Goal: Task Accomplishment & Management: Use online tool/utility

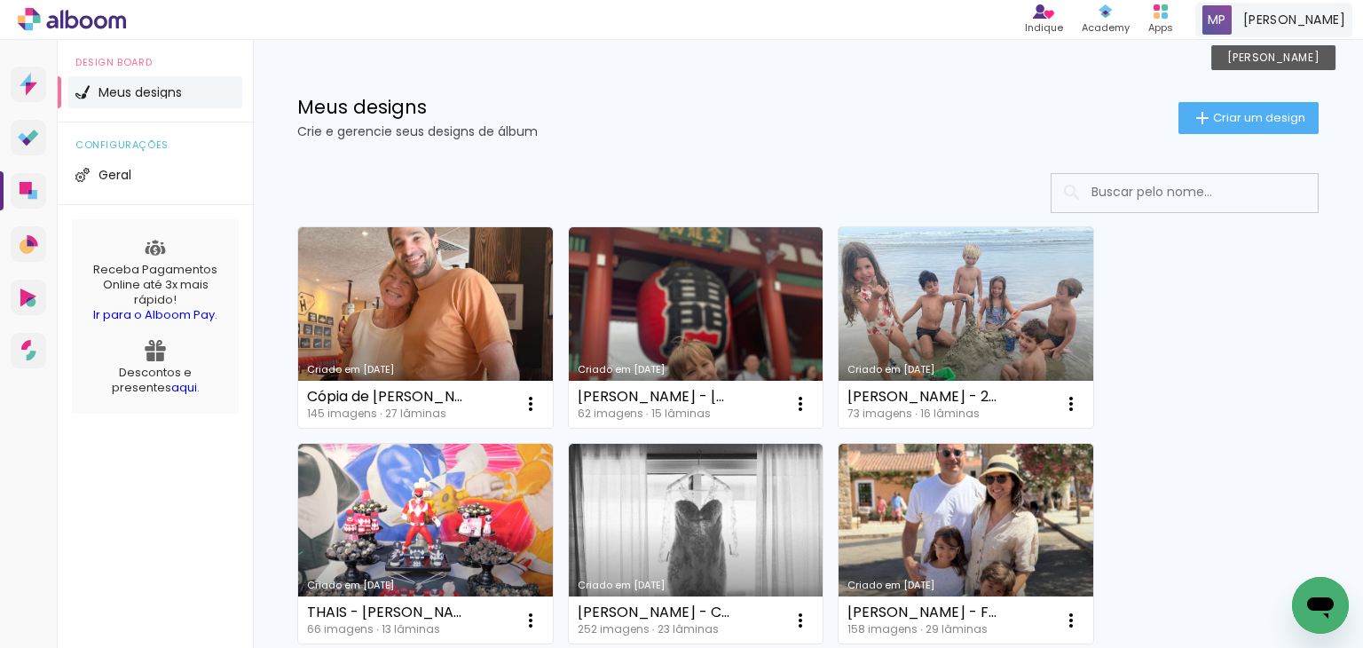
drag, startPoint x: 1290, startPoint y: 19, endPoint x: 1257, endPoint y: 12, distance: 34.3
click at [1257, 12] on div "MARILIA PONS Conta Alboom" at bounding box center [1273, 20] width 157 height 35
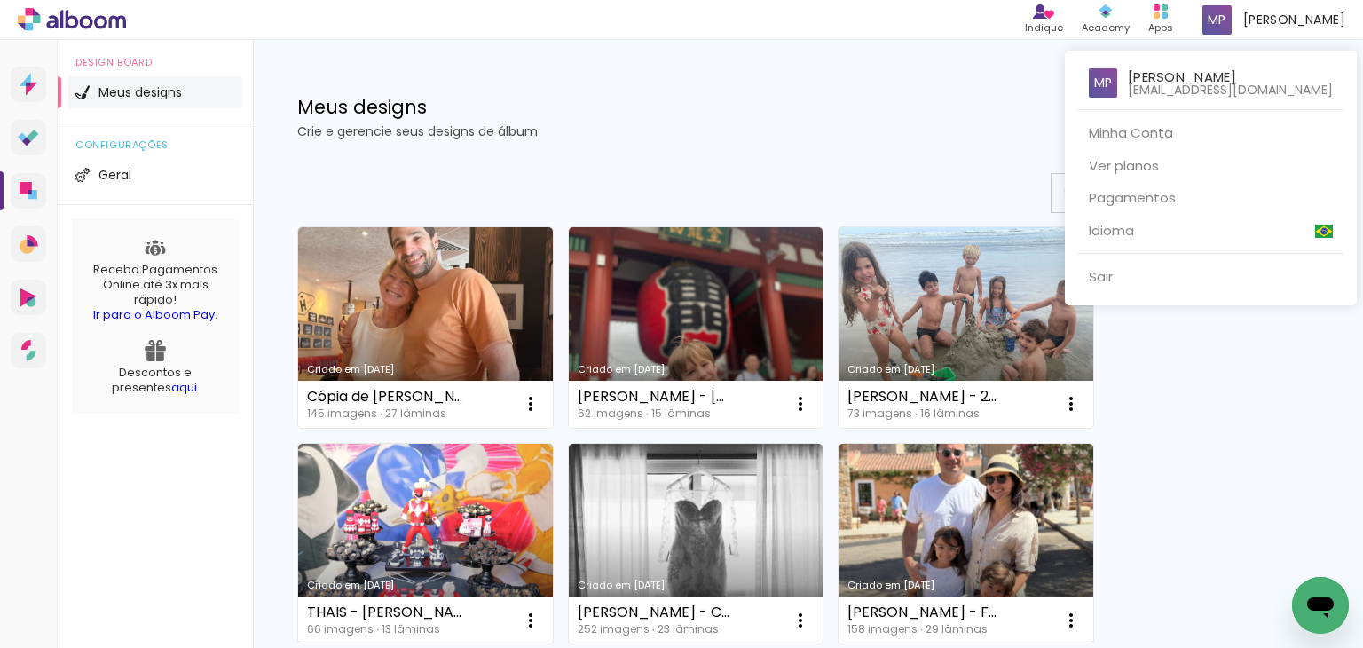
click at [935, 299] on div at bounding box center [681, 324] width 1363 height 648
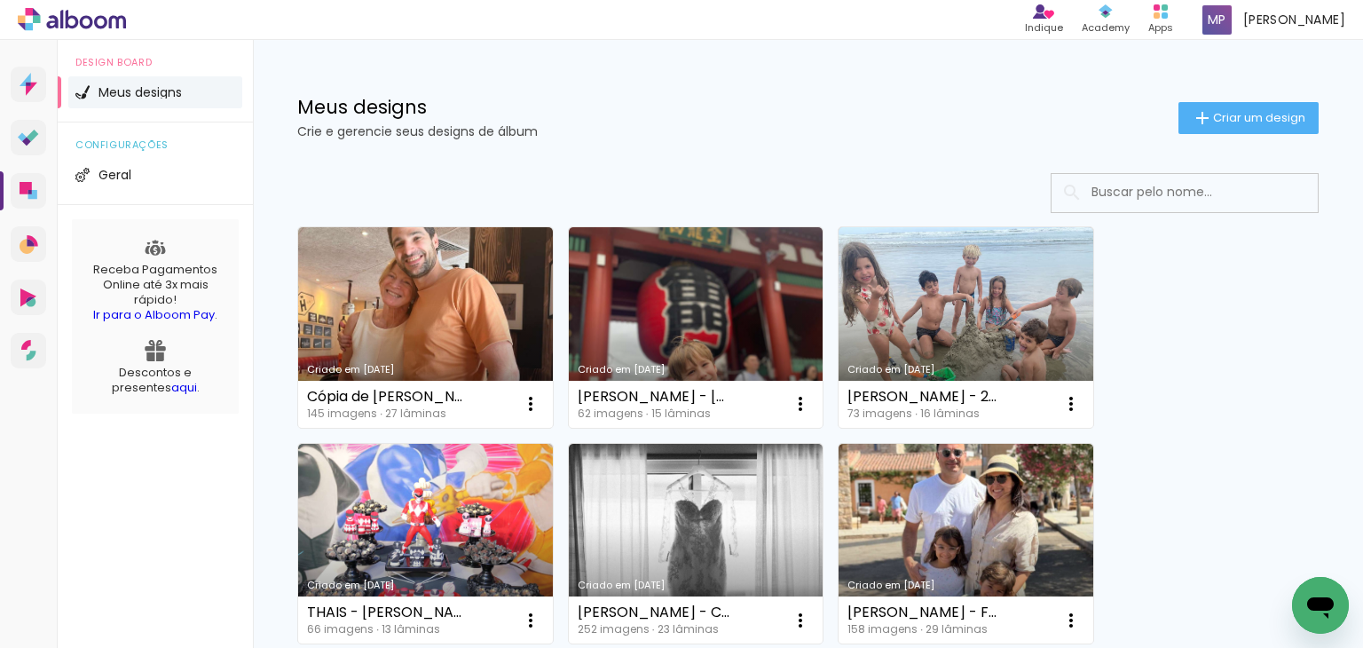
click at [927, 312] on link "Criado em [DATE]" at bounding box center [966, 327] width 255 height 201
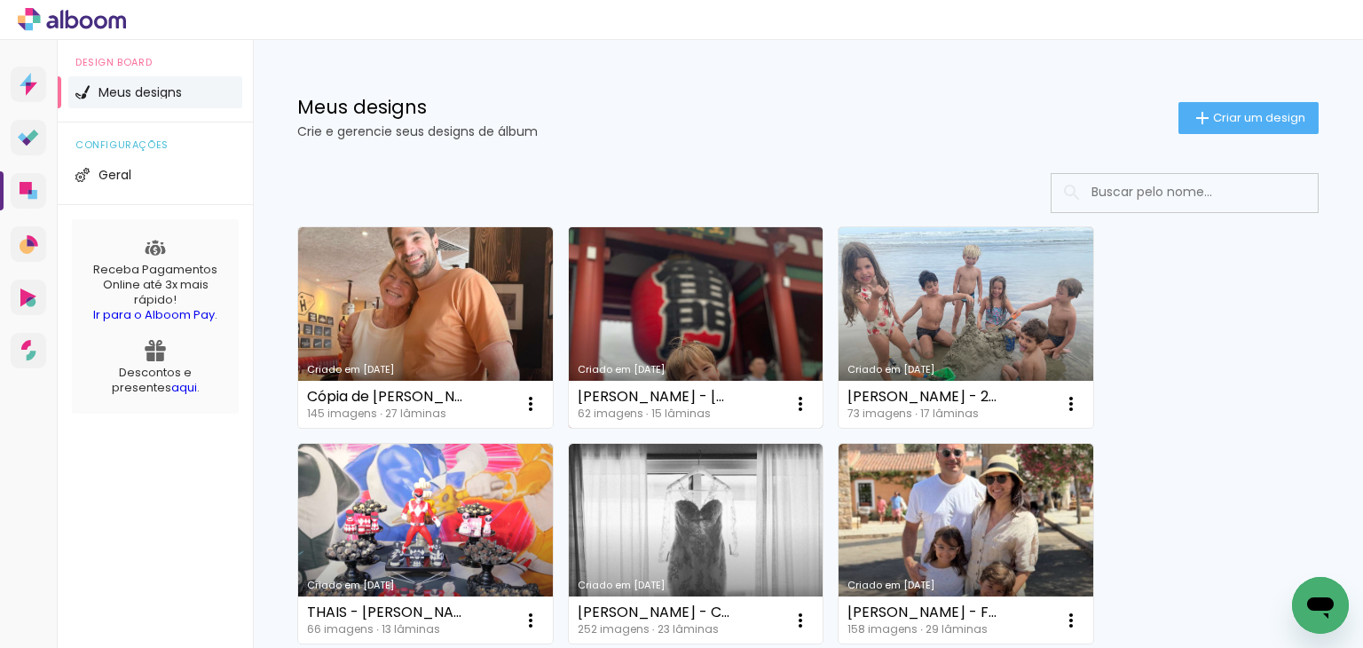
click at [702, 299] on link "Criado em [DATE]" at bounding box center [696, 327] width 255 height 201
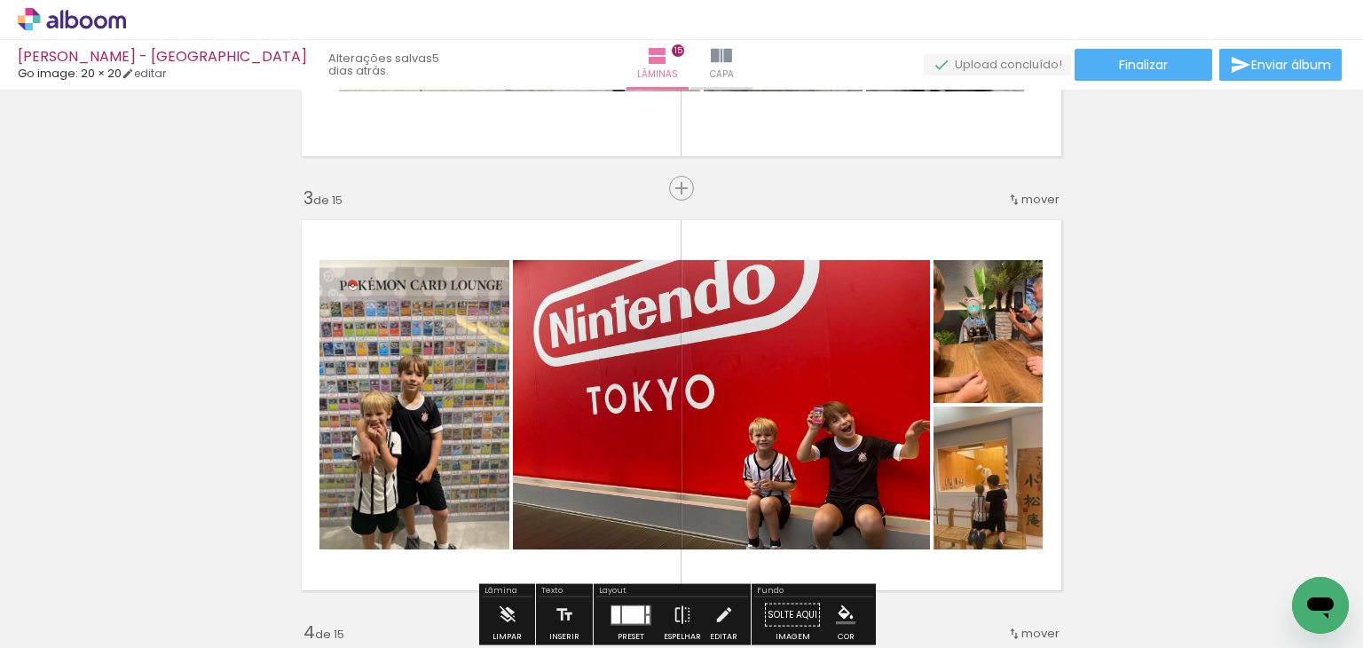
scroll to position [976, 0]
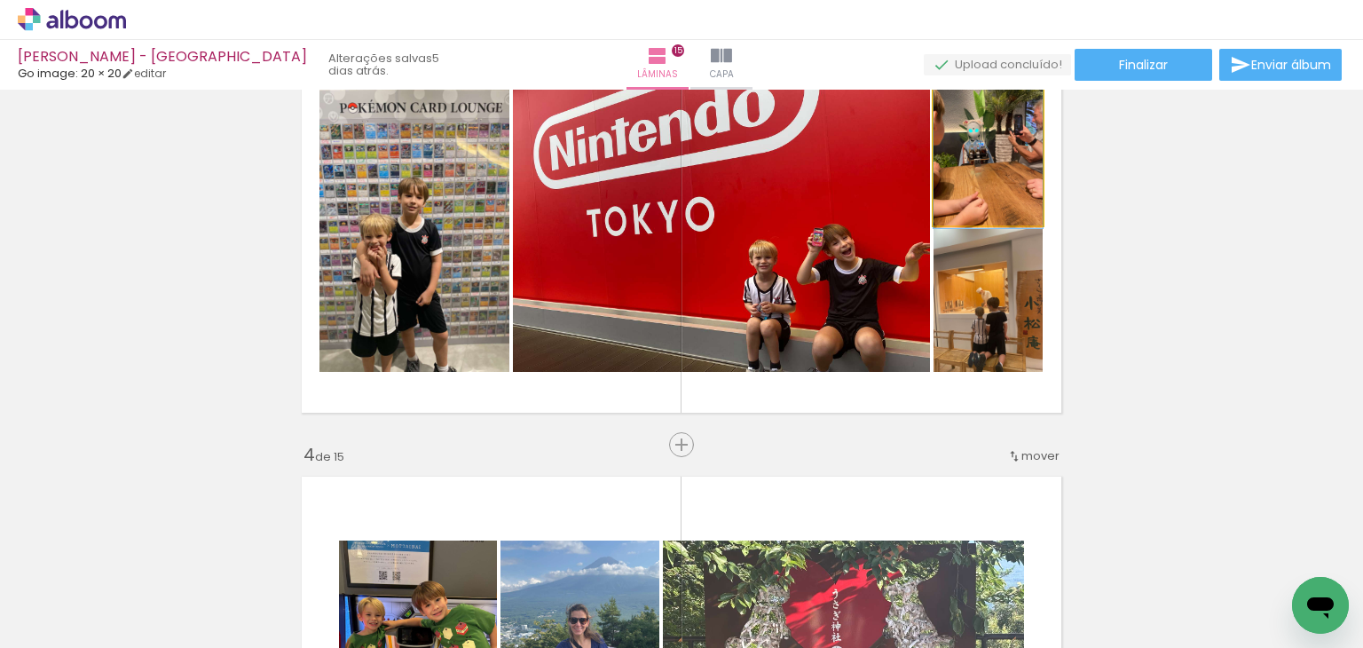
drag, startPoint x: 992, startPoint y: 158, endPoint x: 998, endPoint y: 169, distance: 11.9
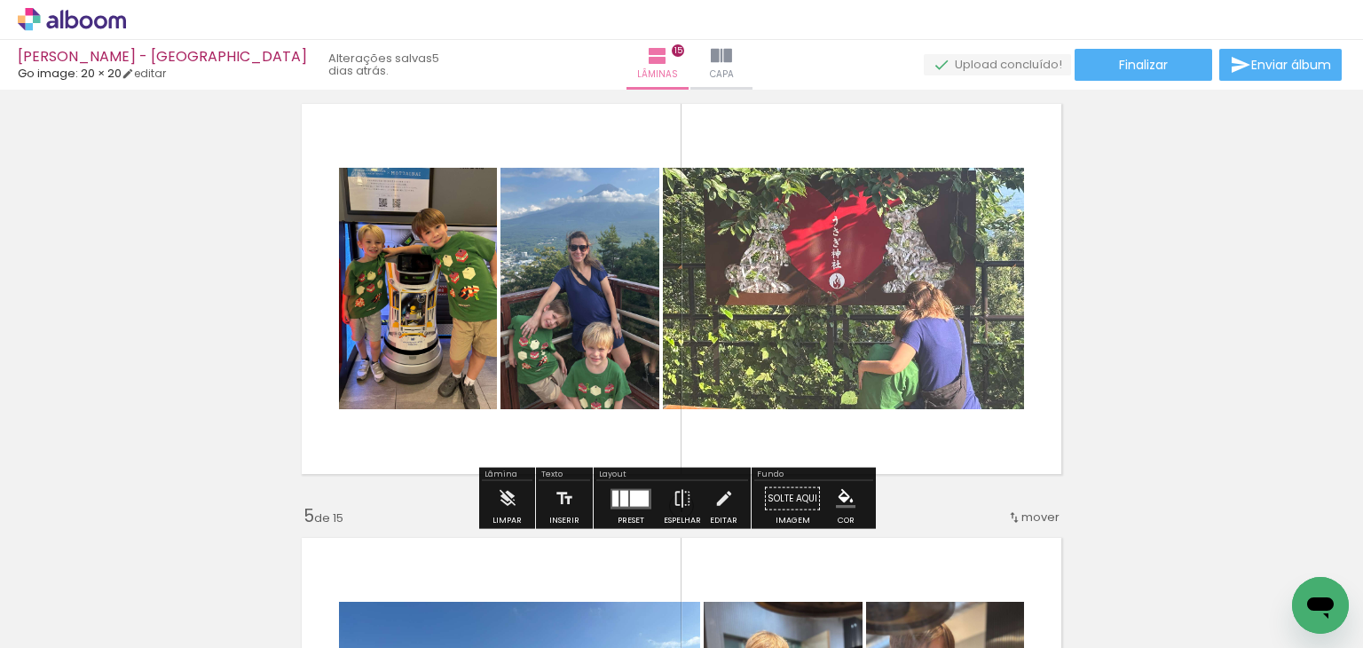
scroll to position [1420, 0]
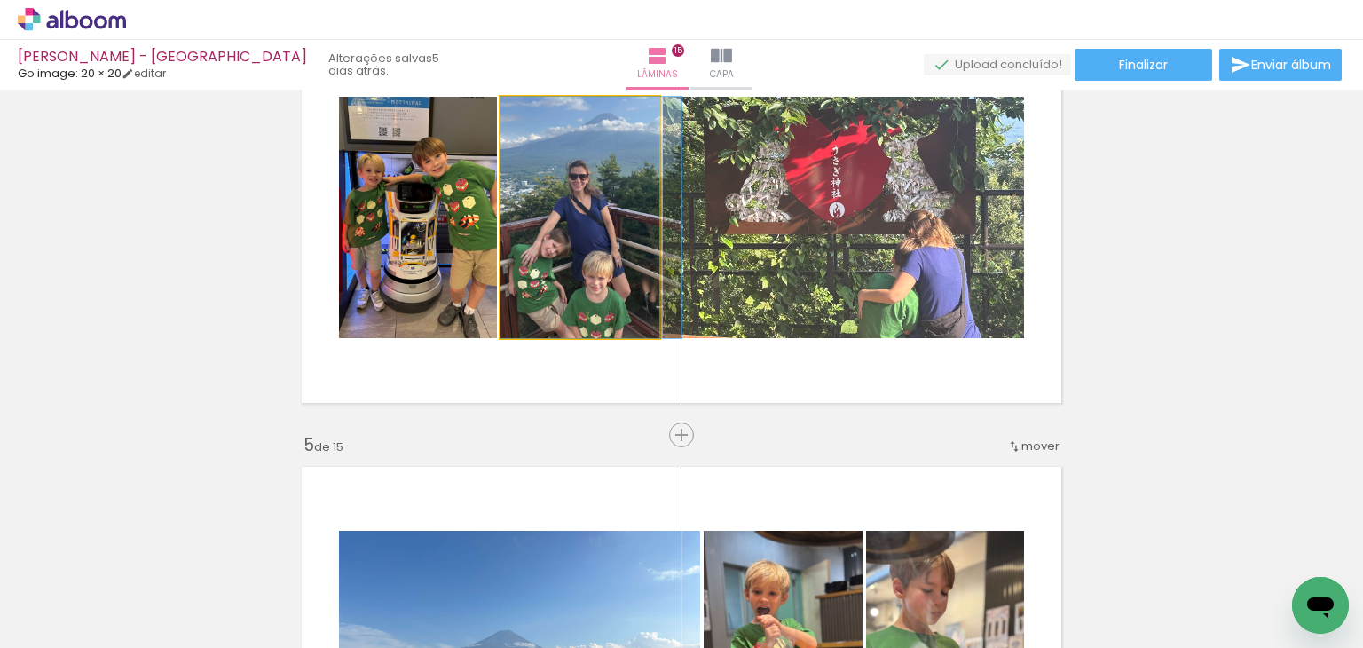
drag, startPoint x: 561, startPoint y: 240, endPoint x: 577, endPoint y: 239, distance: 16.0
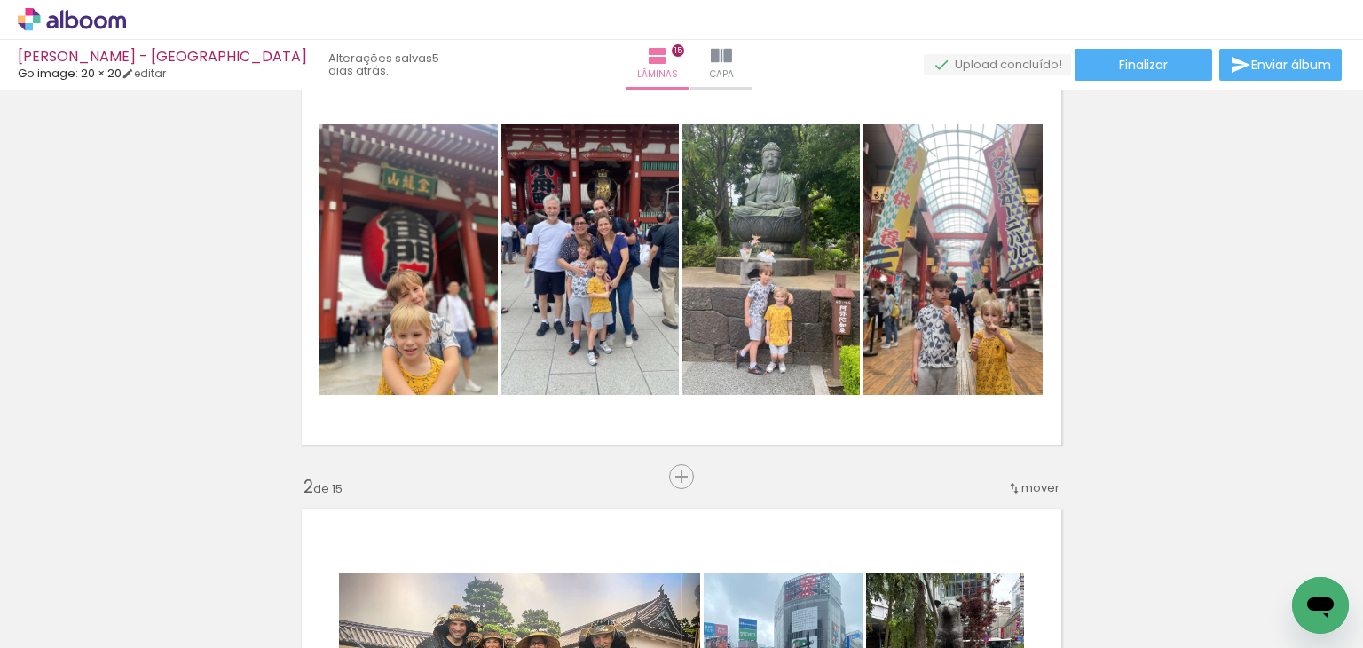
scroll to position [0, 0]
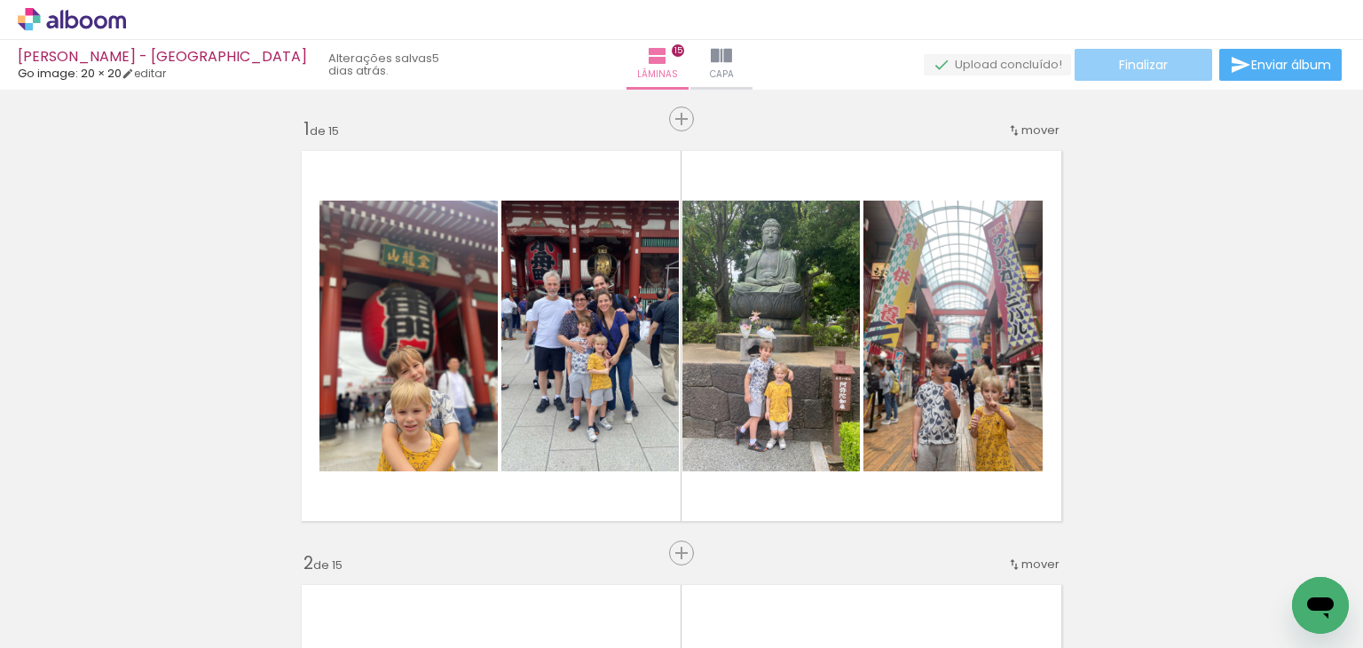
click at [1117, 50] on paper-button "Finalizar" at bounding box center [1144, 65] width 138 height 32
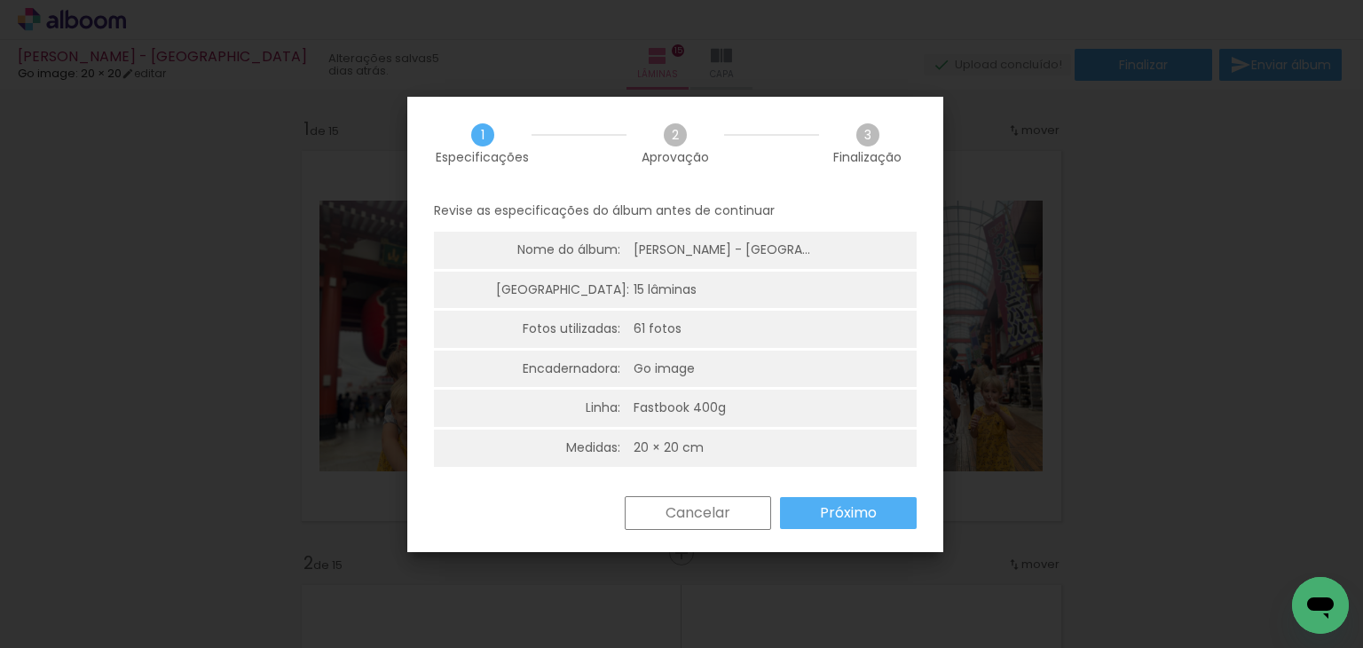
click at [0, 0] on slot "Próximo" at bounding box center [0, 0] width 0 height 0
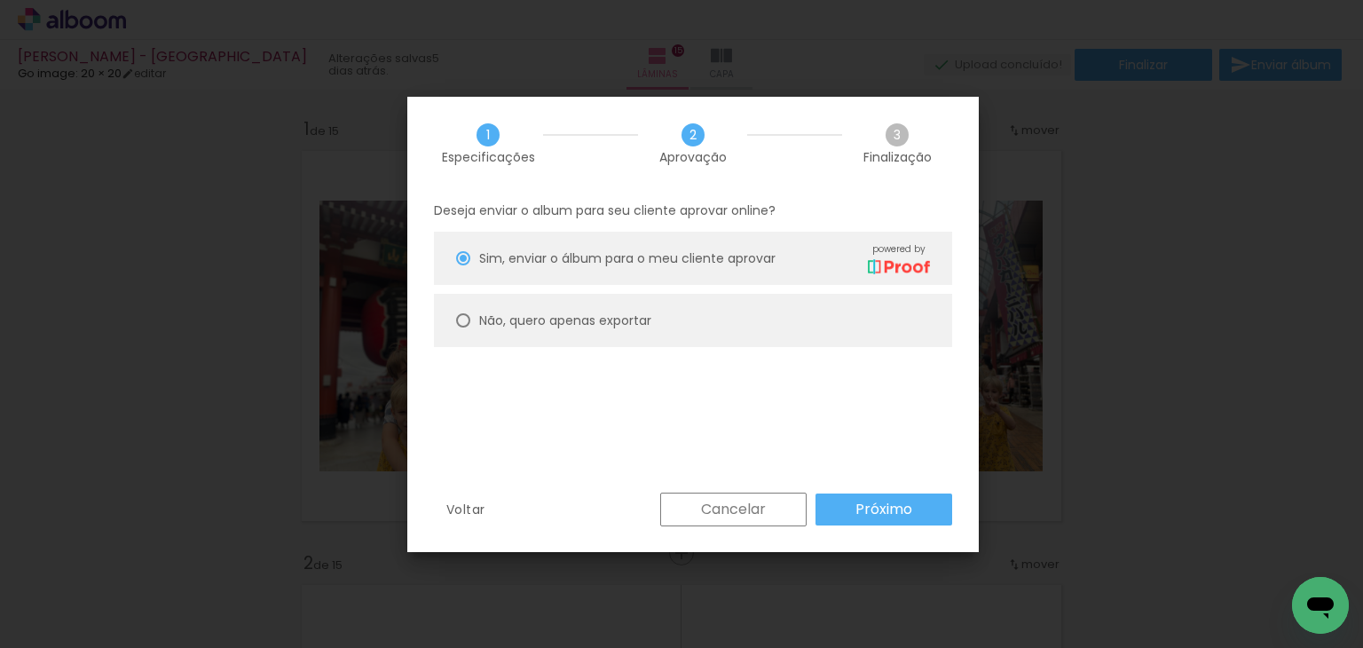
click at [672, 312] on paper-radio-button "Não, quero apenas exportar" at bounding box center [693, 320] width 518 height 53
type paper-radio-button "on"
click at [865, 498] on paper-button "Próximo" at bounding box center [884, 509] width 137 height 32
type input "Alta, 300 DPI"
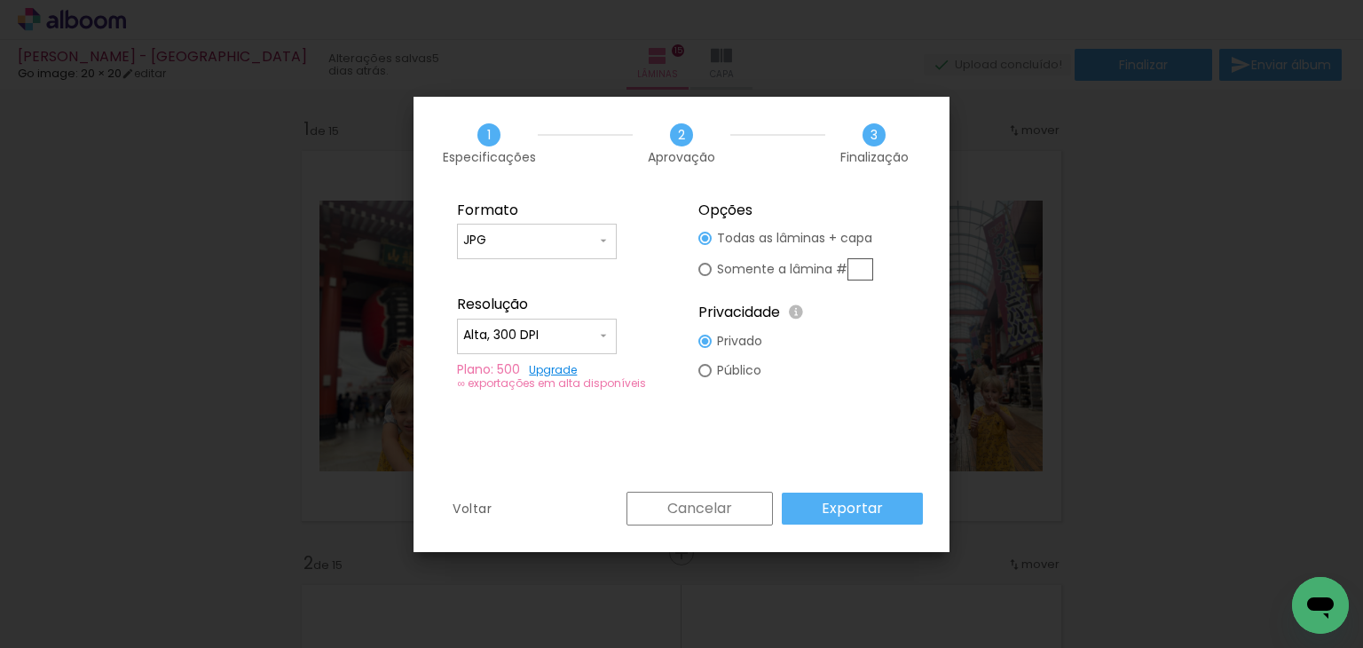
click at [0, 0] on slot "Exportar" at bounding box center [0, 0] width 0 height 0
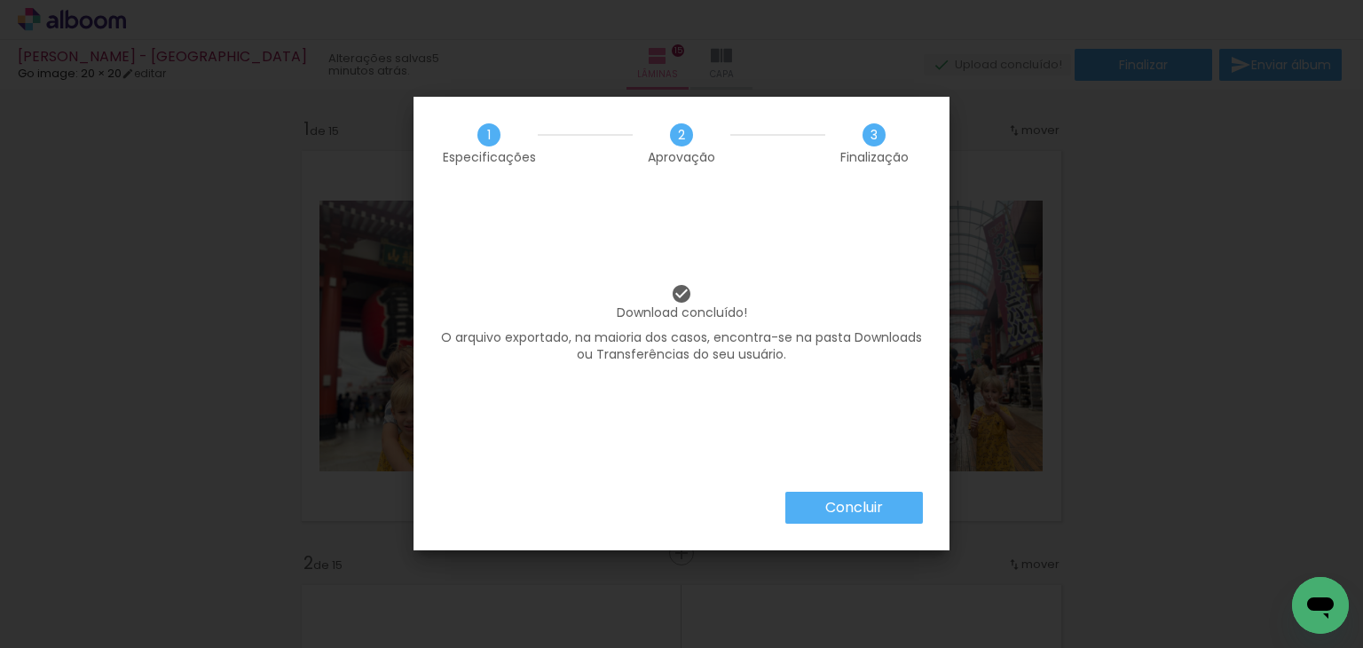
click at [0, 0] on slot "Concluir" at bounding box center [0, 0] width 0 height 0
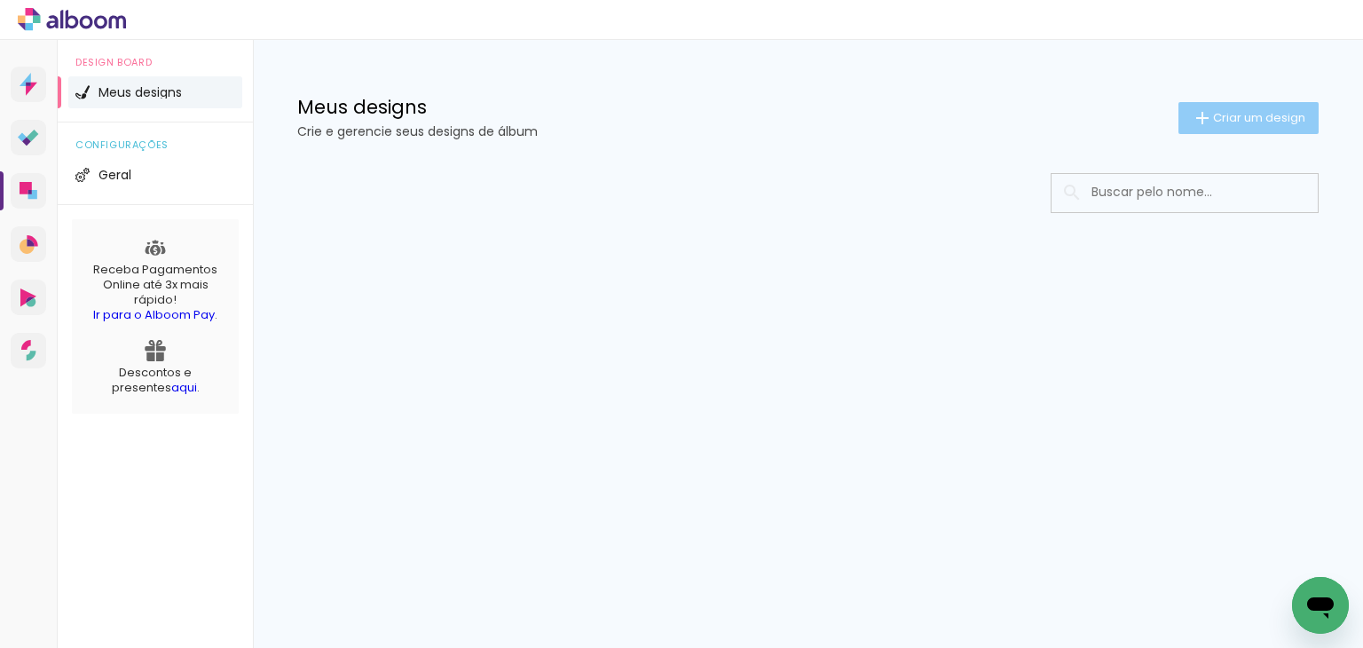
click at [1272, 104] on paper-button "Criar um design" at bounding box center [1249, 118] width 140 height 32
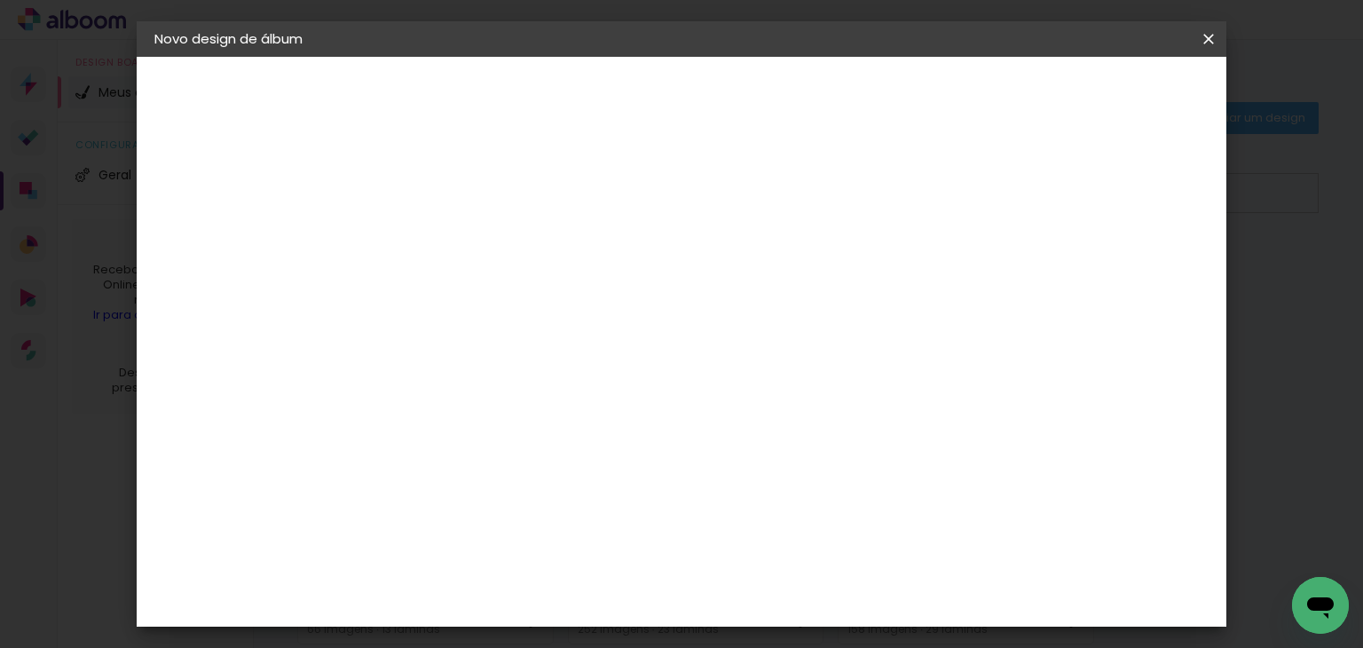
click at [445, 225] on input at bounding box center [445, 239] width 0 height 28
type input "[PERSON_NAME] - [PERSON_NAME]"
type paper-input "[PERSON_NAME] - [PERSON_NAME]"
click at [0, 0] on slot "Avançar" at bounding box center [0, 0] width 0 height 0
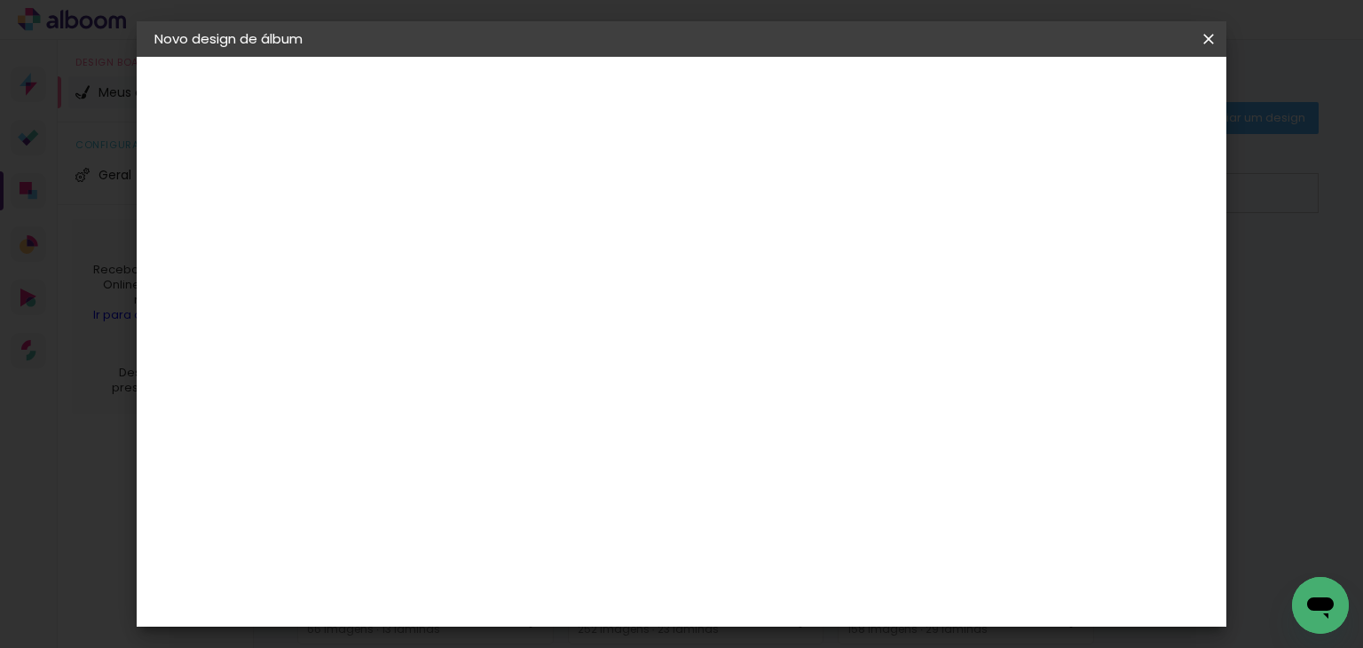
click at [476, 495] on div "Go image" at bounding box center [453, 509] width 43 height 28
click at [0, 0] on slot "Avançar" at bounding box center [0, 0] width 0 height 0
click at [514, 296] on input "text" at bounding box center [479, 310] width 69 height 28
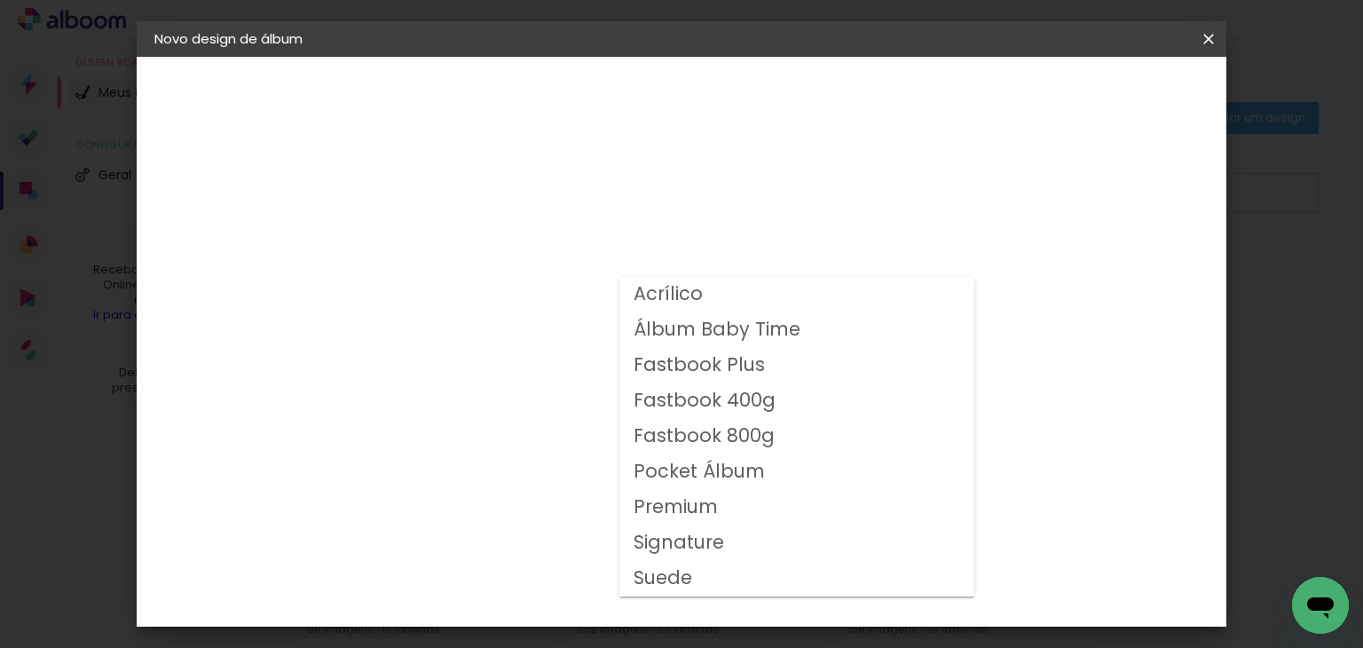
click at [0, 0] on slot "Fastbook 400g" at bounding box center [0, 0] width 0 height 0
type input "Fastbook 400g"
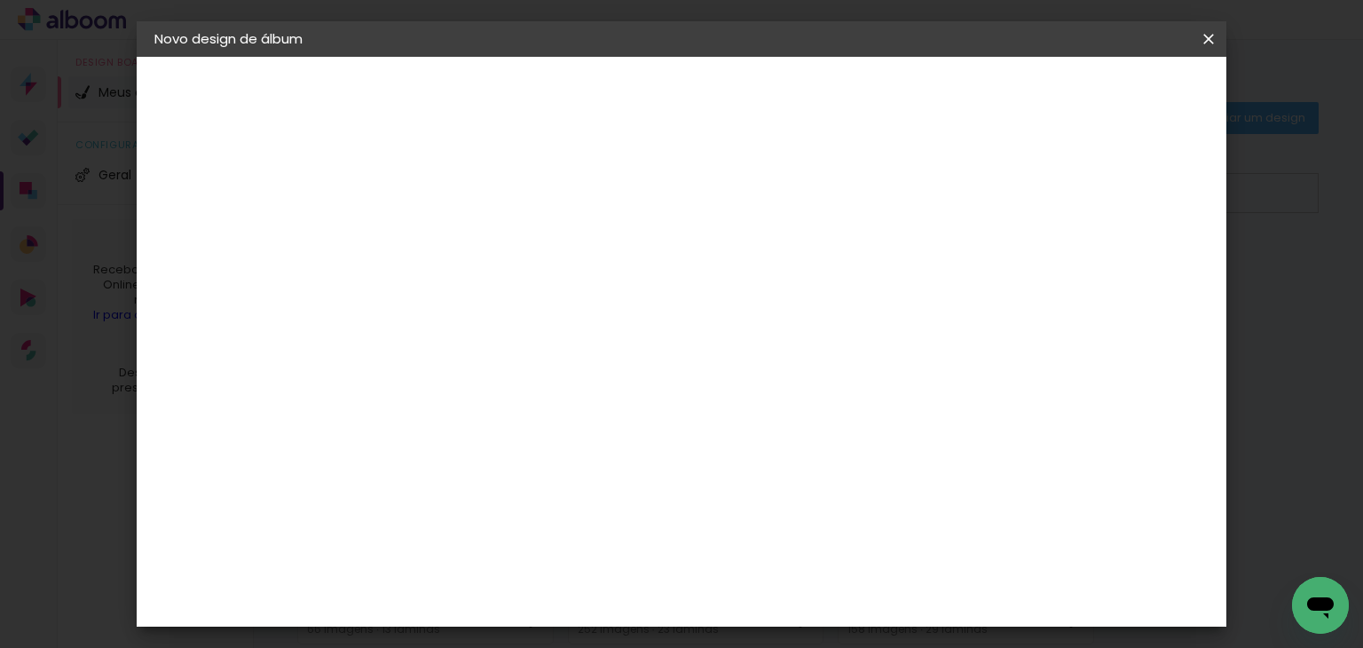
scroll to position [444, 0]
click at [564, 432] on span "25 × 25" at bounding box center [523, 455] width 83 height 47
click at [734, 79] on paper-button "Avançar" at bounding box center [690, 94] width 87 height 30
click at [0, 0] on slot "Mostrar sangria" at bounding box center [0, 0] width 0 height 0
type paper-checkbox "on"
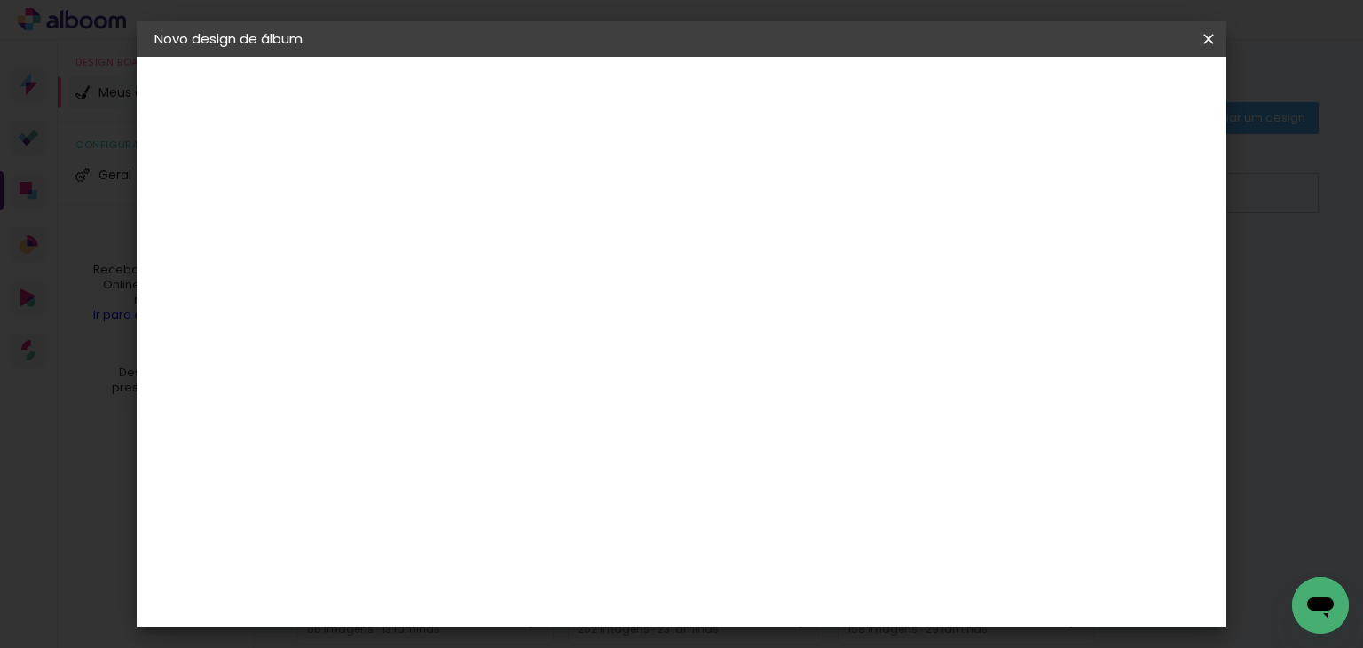
click at [930, 100] on span "Iniciar design" at bounding box center [889, 94] width 81 height 12
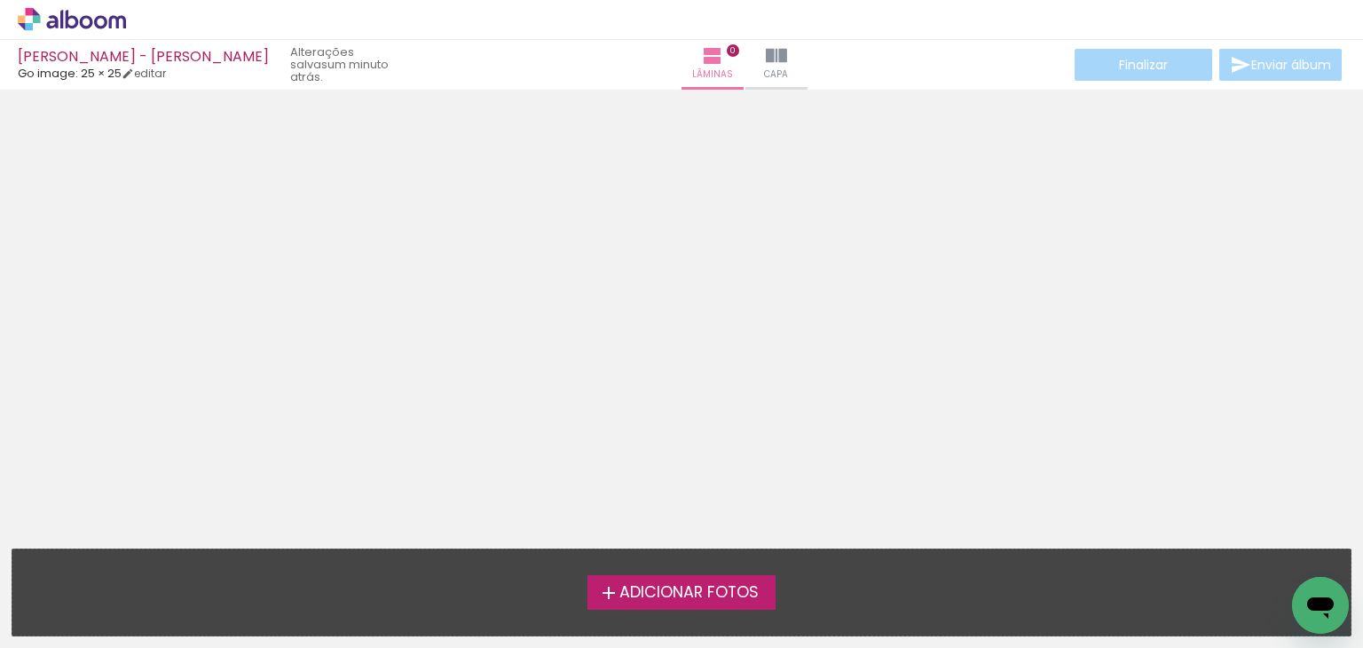
click at [698, 585] on span "Adicionar Fotos" at bounding box center [688, 593] width 139 height 16
click at [0, 0] on input "file" at bounding box center [0, 0] width 0 height 0
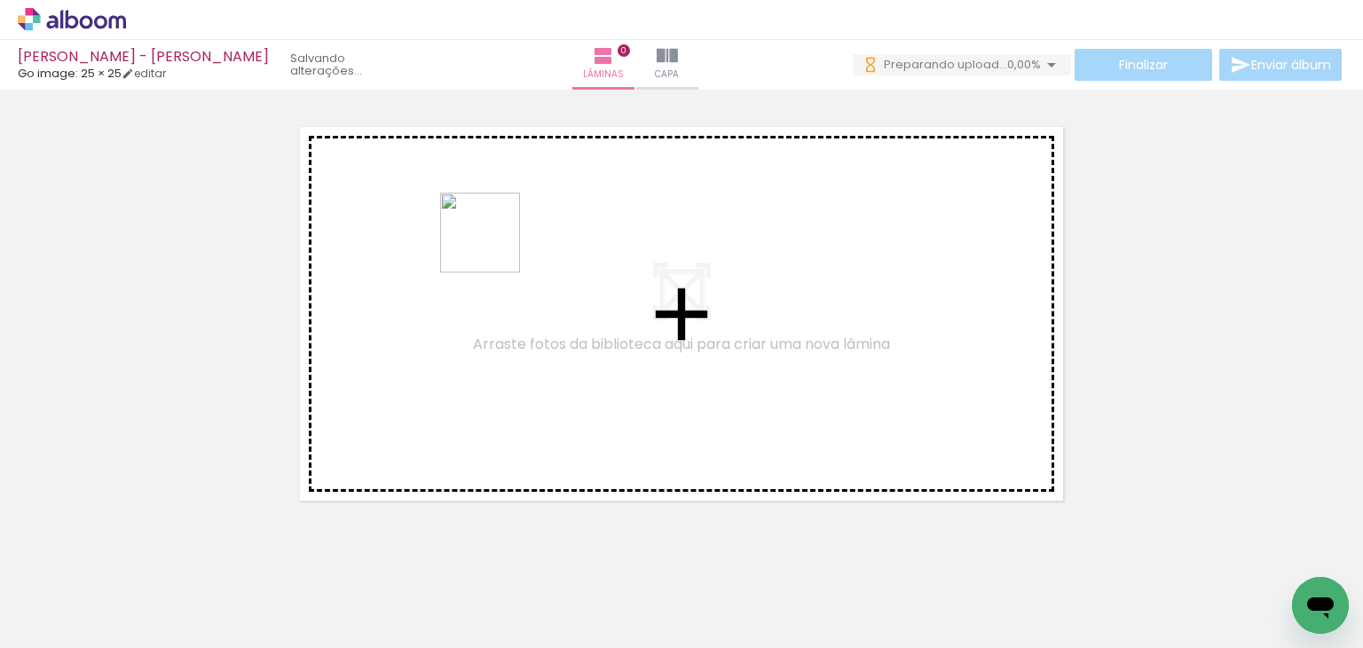
drag, startPoint x: 493, startPoint y: 314, endPoint x: 493, endPoint y: 246, distance: 68.3
click at [493, 246] on quentale-workspace at bounding box center [681, 324] width 1363 height 648
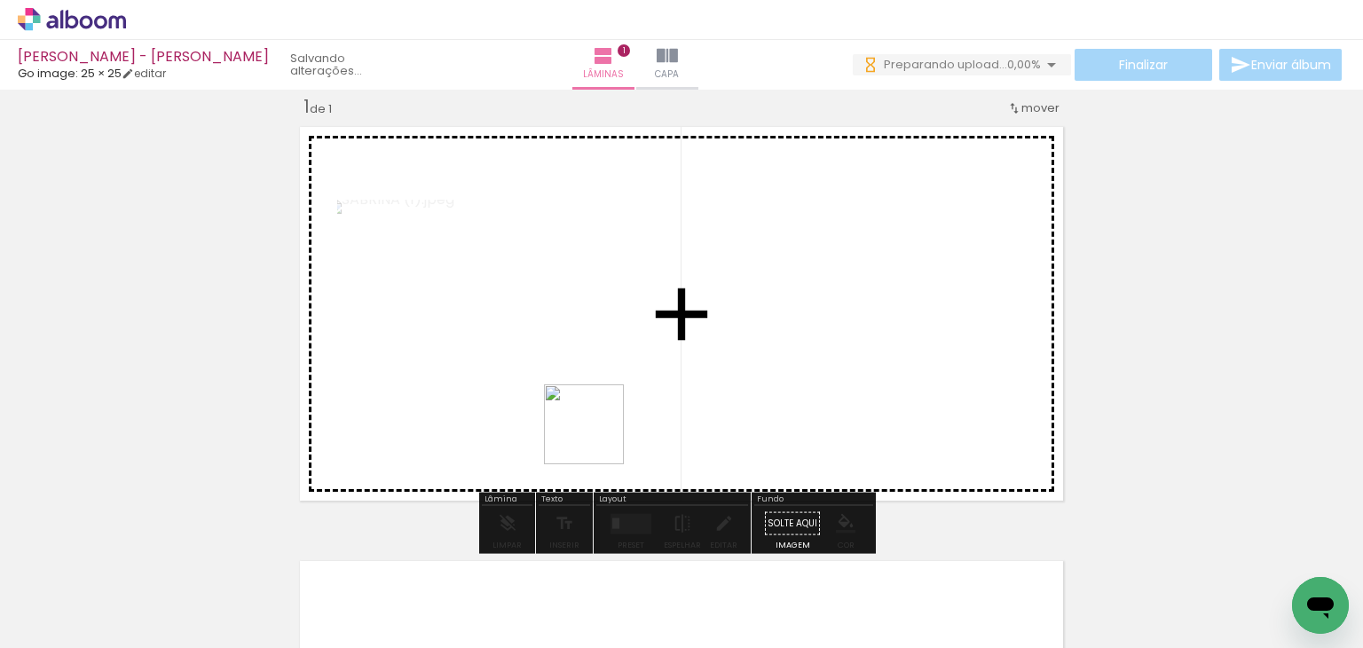
drag, startPoint x: 597, startPoint y: 438, endPoint x: 598, endPoint y: 360, distance: 77.2
click at [598, 360] on quentale-workspace at bounding box center [681, 324] width 1363 height 648
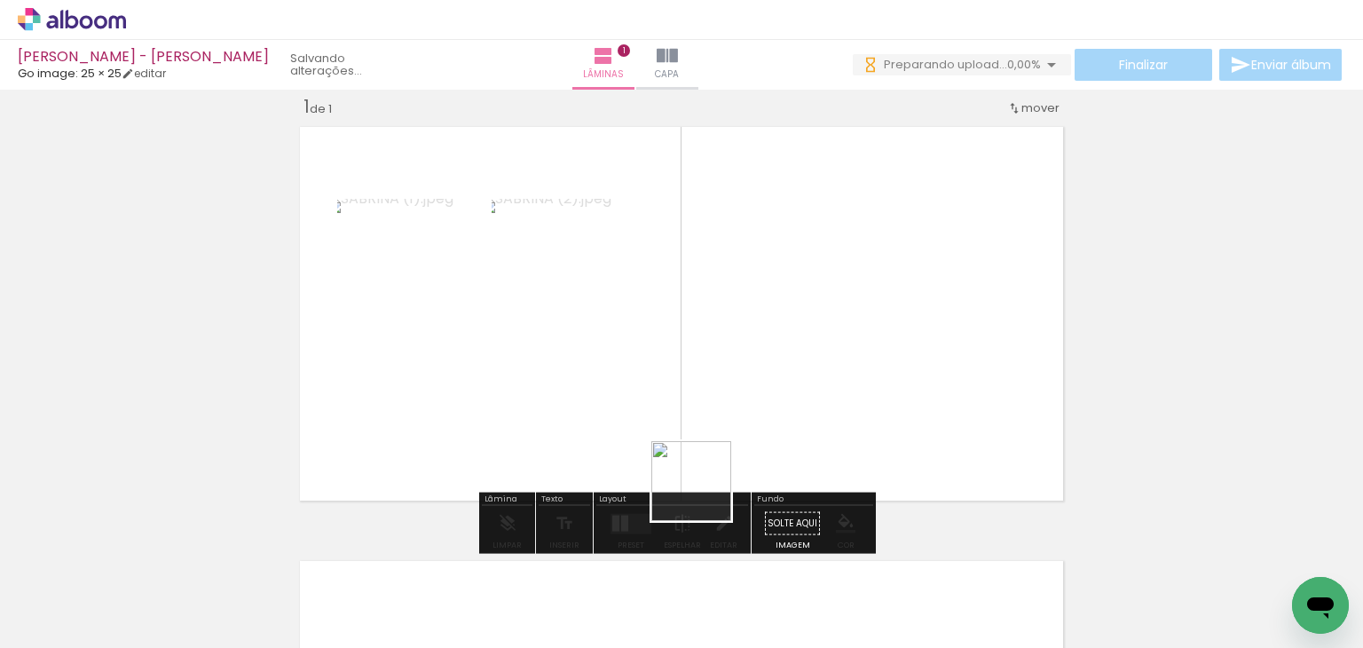
drag, startPoint x: 705, startPoint y: 494, endPoint x: 736, endPoint y: 328, distance: 168.8
click at [736, 337] on quentale-workspace at bounding box center [681, 324] width 1363 height 648
drag, startPoint x: 777, startPoint y: 591, endPoint x: 866, endPoint y: 264, distance: 338.5
click at [859, 230] on quentale-workspace at bounding box center [681, 324] width 1363 height 648
click at [614, 516] on div at bounding box center [620, 523] width 12 height 20
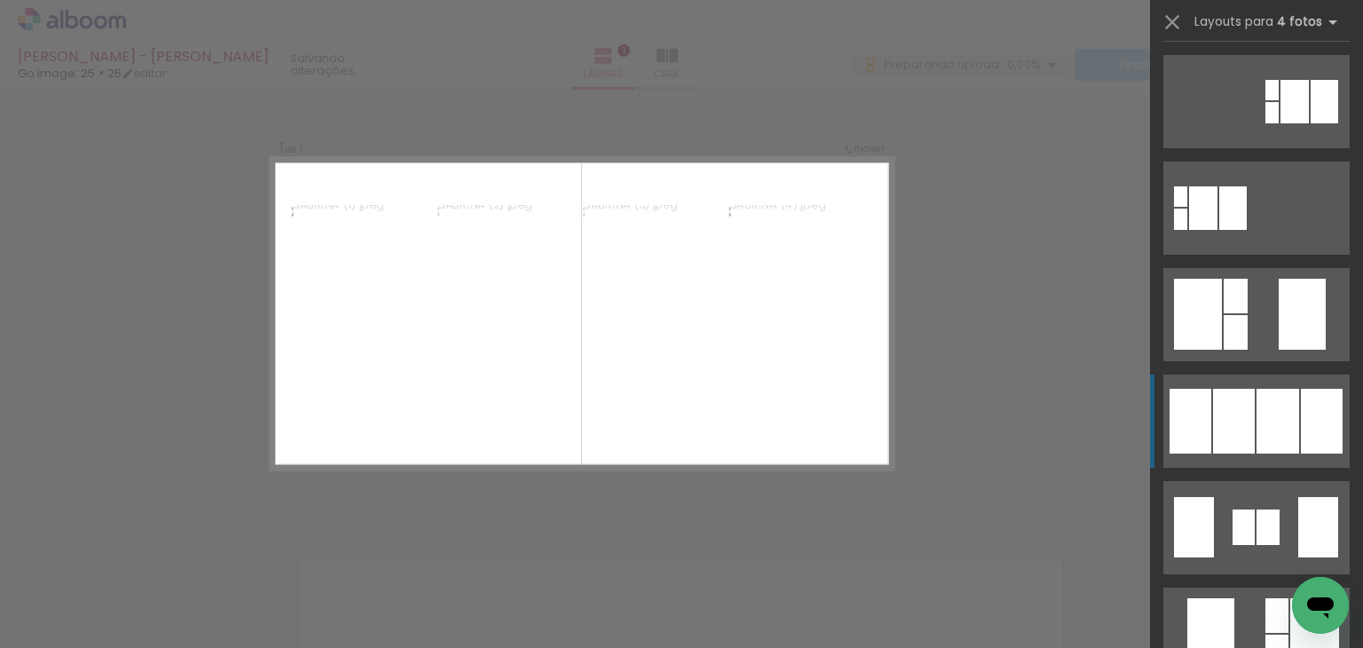
scroll to position [533, 0]
click at [1257, 422] on div at bounding box center [1278, 420] width 43 height 65
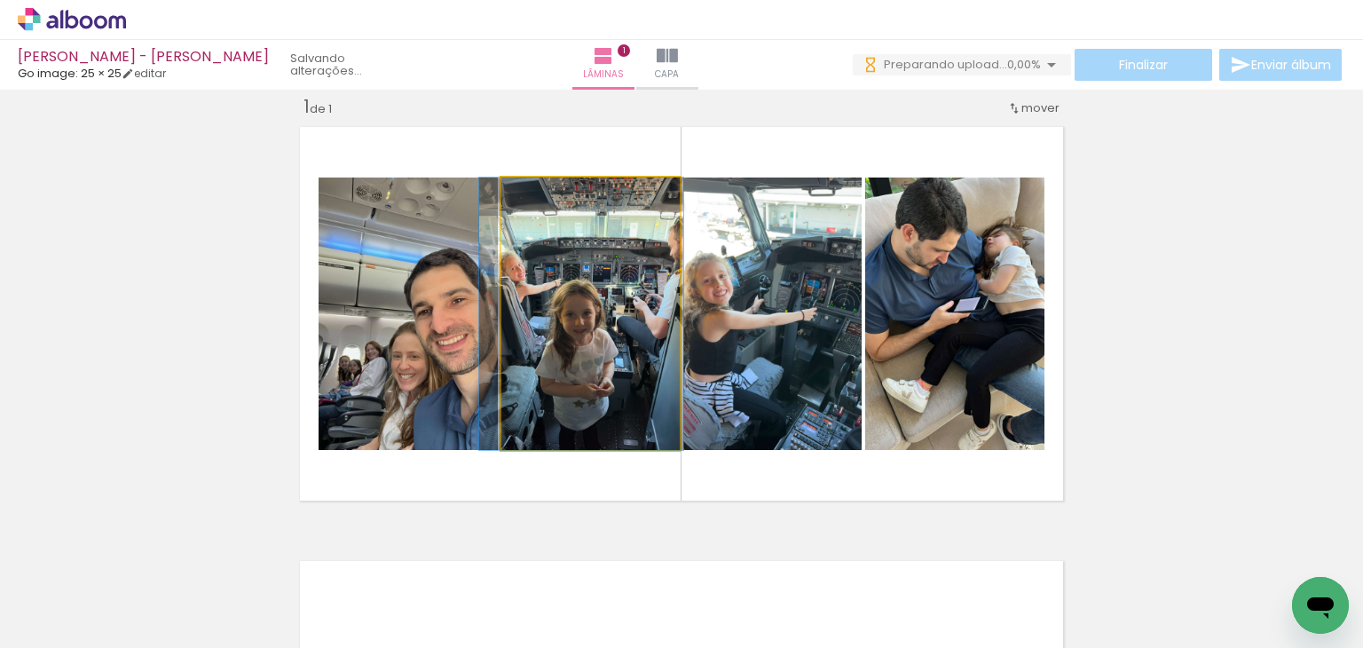
drag, startPoint x: 609, startPoint y: 378, endPoint x: 600, endPoint y: 382, distance: 9.6
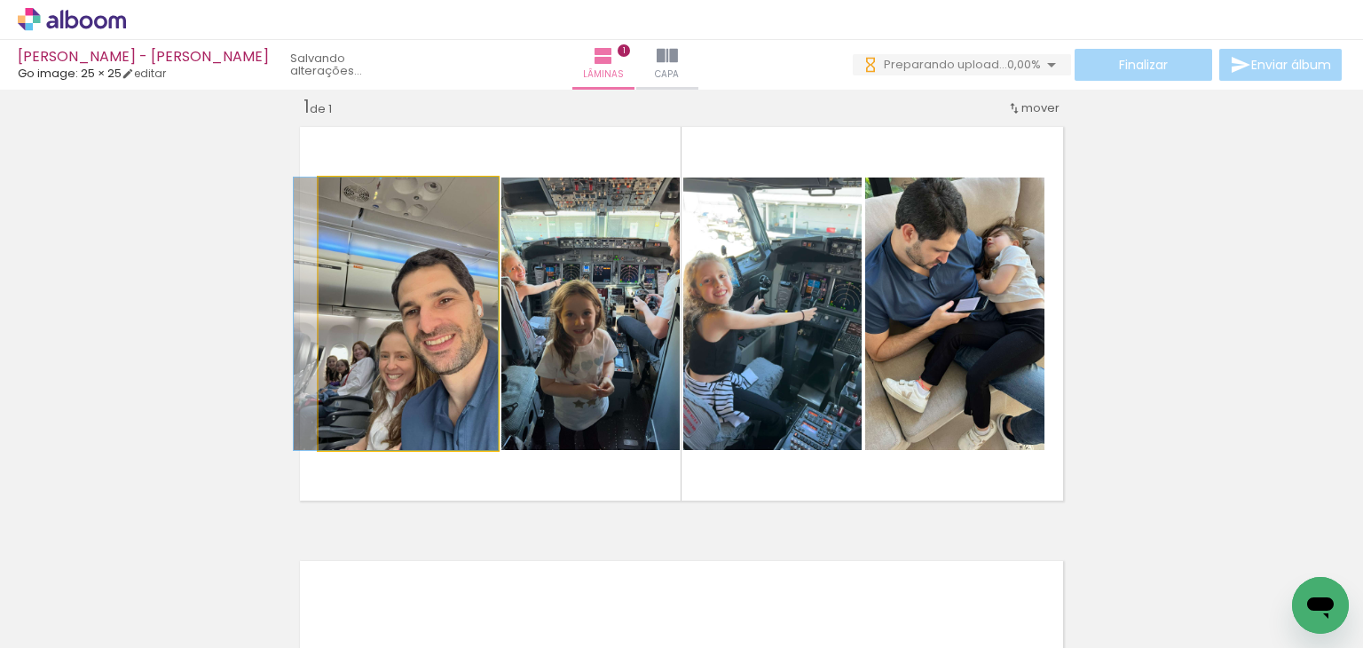
drag, startPoint x: 461, startPoint y: 394, endPoint x: 433, endPoint y: 400, distance: 28.2
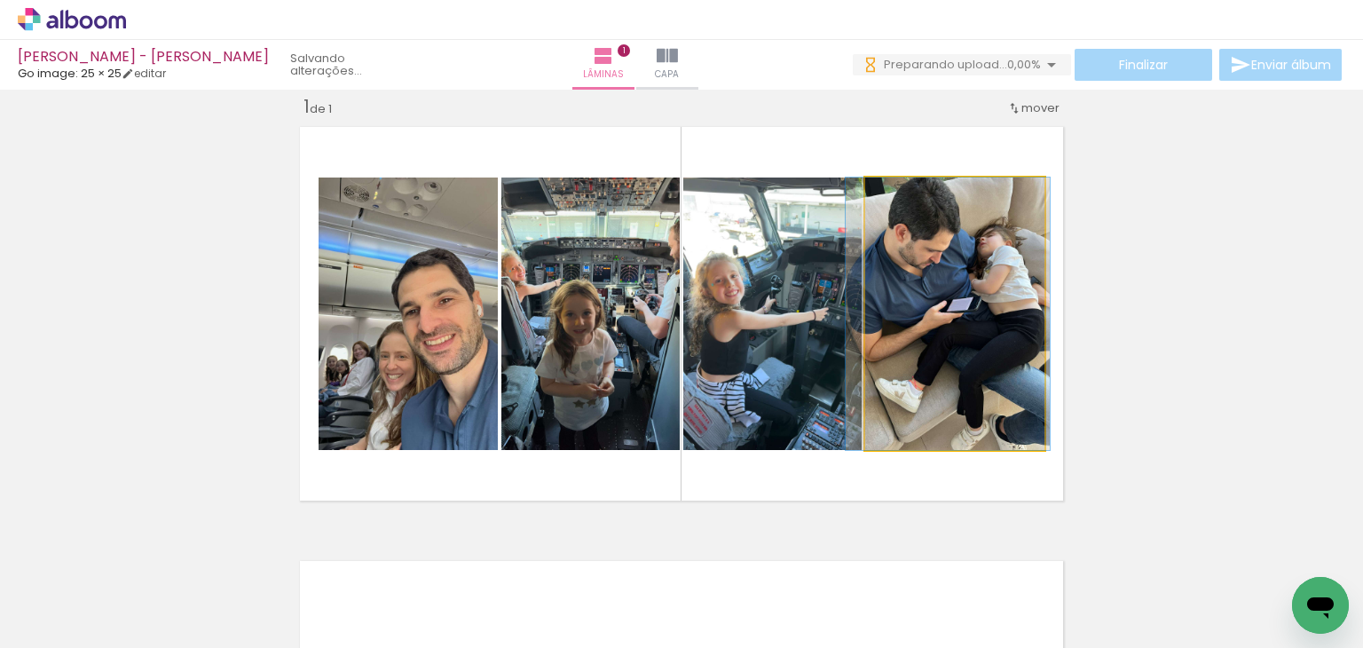
drag, startPoint x: 944, startPoint y: 321, endPoint x: 937, endPoint y: 341, distance: 20.8
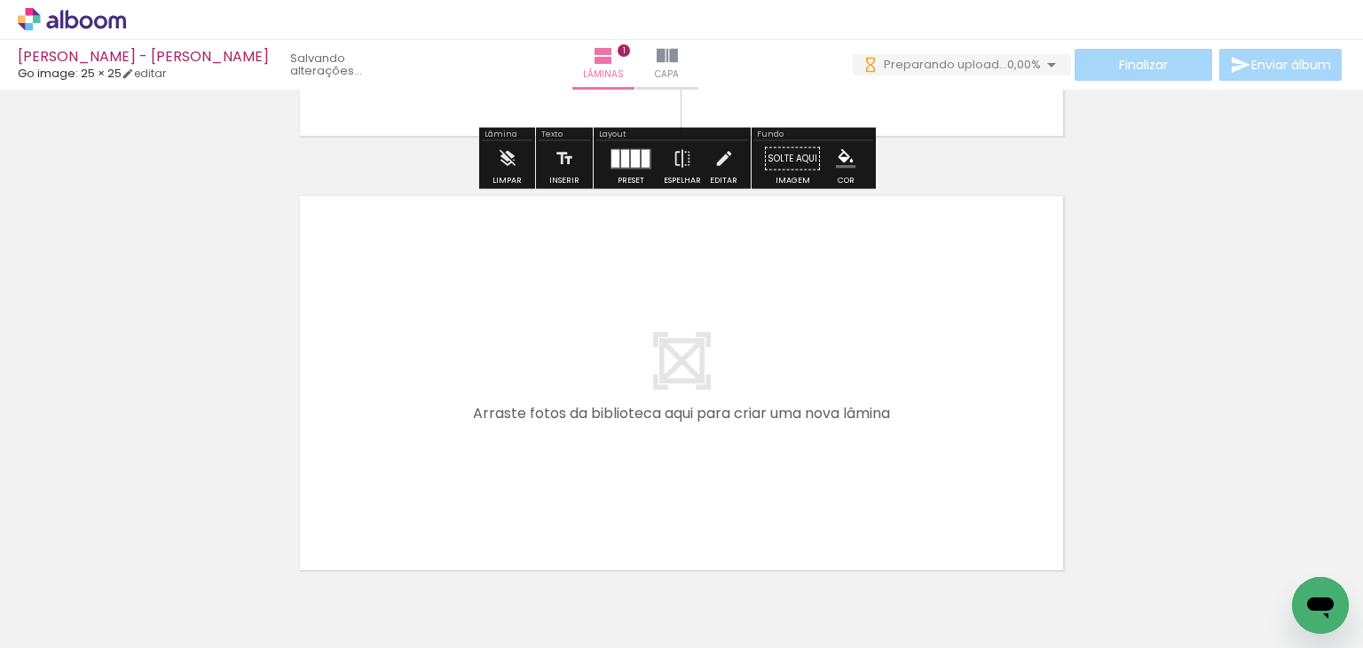
scroll to position [466, 0]
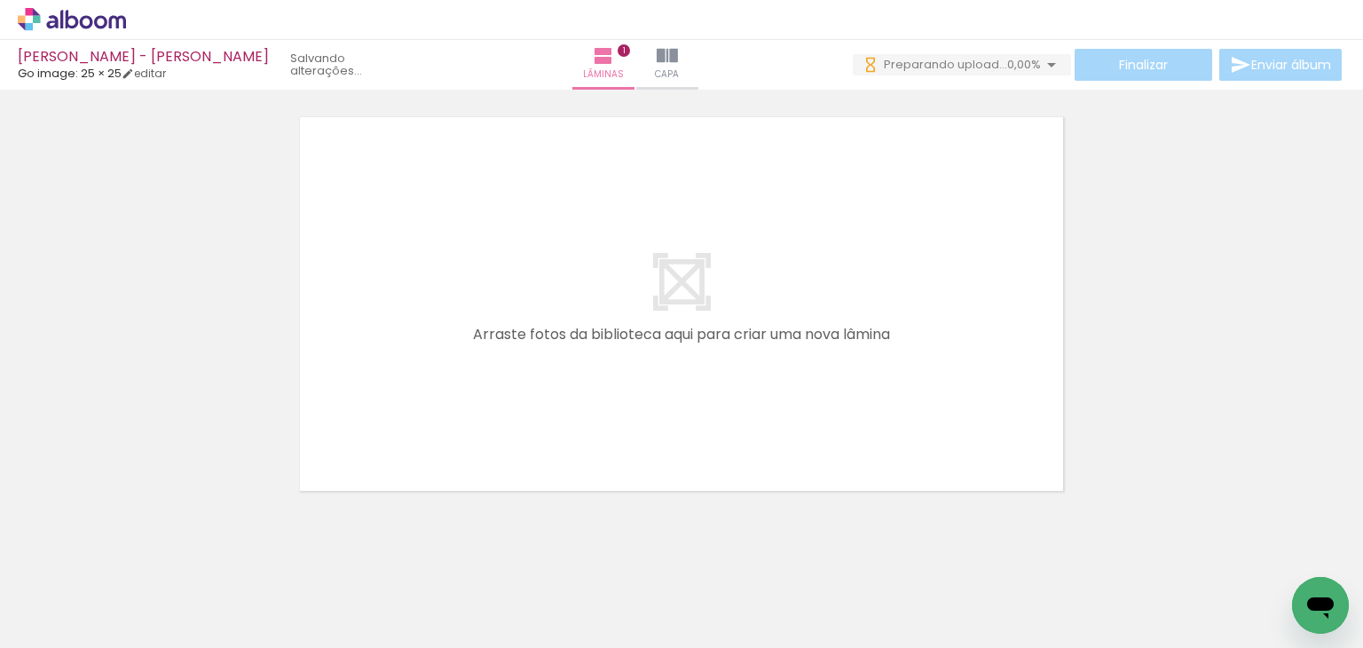
drag, startPoint x: 881, startPoint y: 574, endPoint x: 943, endPoint y: 480, distance: 112.3
click at [802, 253] on quentale-workspace at bounding box center [681, 324] width 1363 height 648
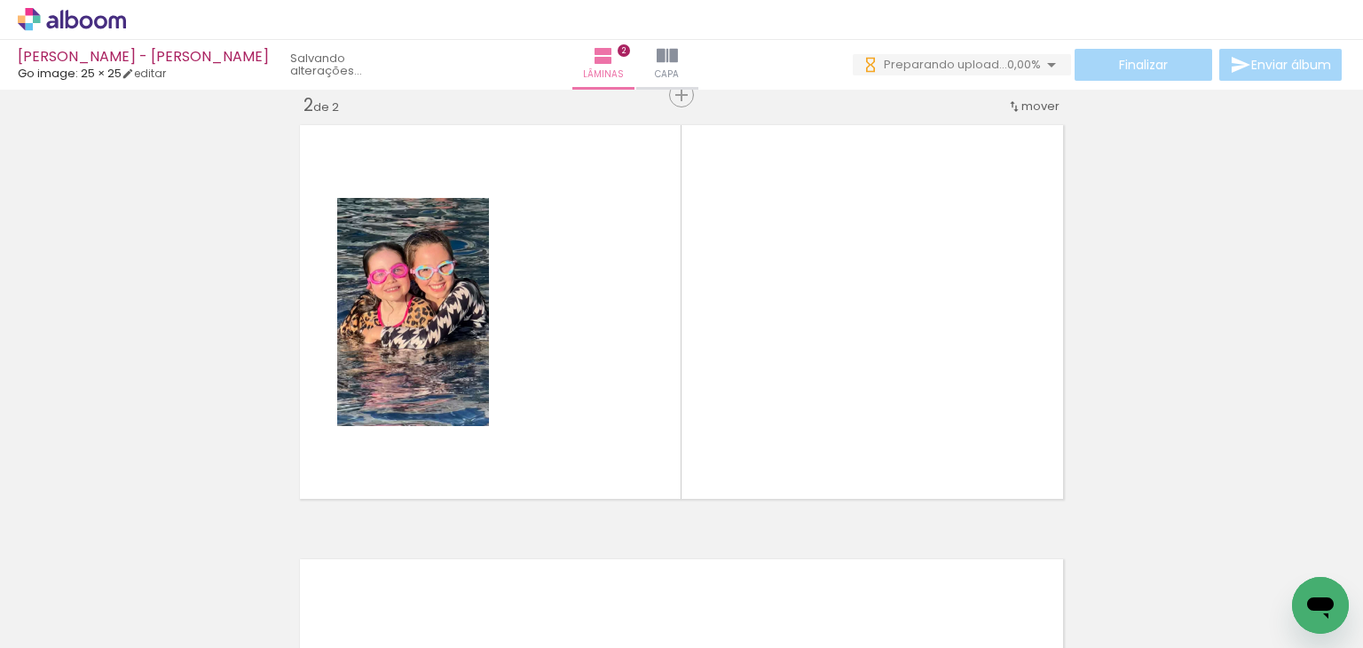
scroll to position [456, 0]
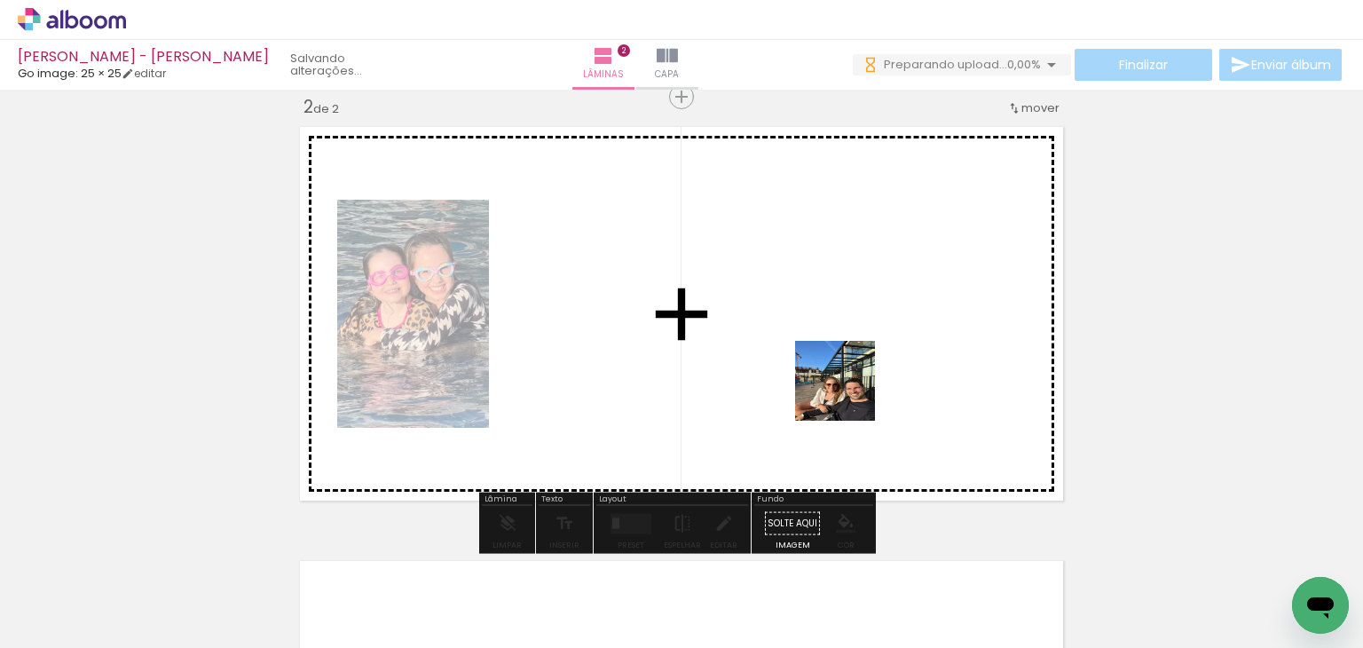
drag, startPoint x: 943, startPoint y: 527, endPoint x: 807, endPoint y: 342, distance: 230.4
click at [805, 331] on quentale-workspace at bounding box center [681, 324] width 1363 height 648
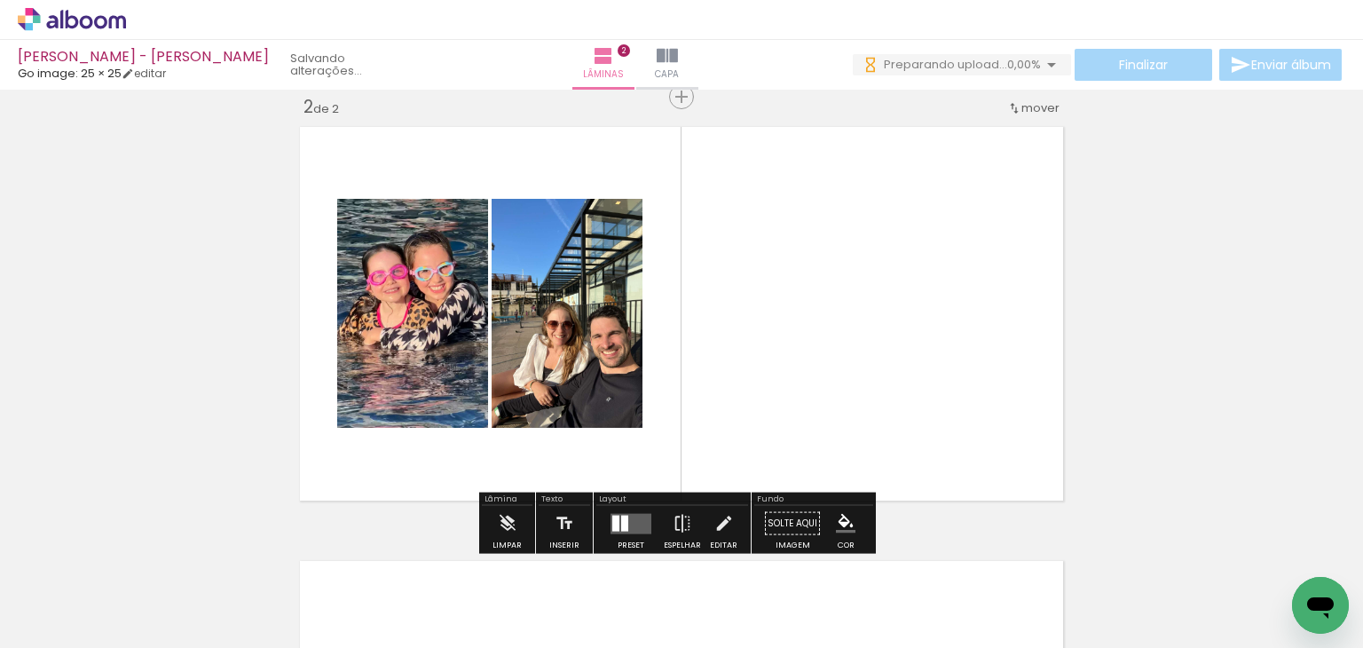
drag, startPoint x: 1079, startPoint y: 572, endPoint x: 905, endPoint y: 320, distance: 307.0
click at [905, 314] on quentale-workspace at bounding box center [681, 324] width 1363 height 648
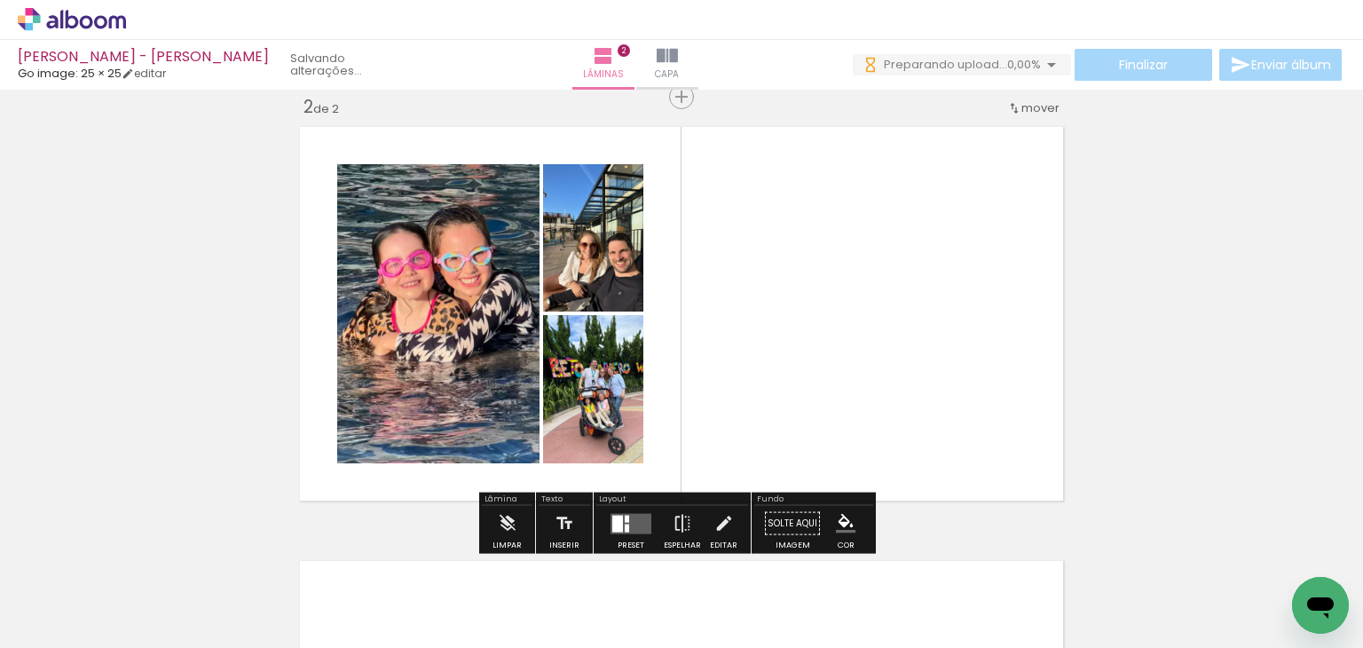
click at [625, 518] on quentale-layouter at bounding box center [631, 523] width 41 height 20
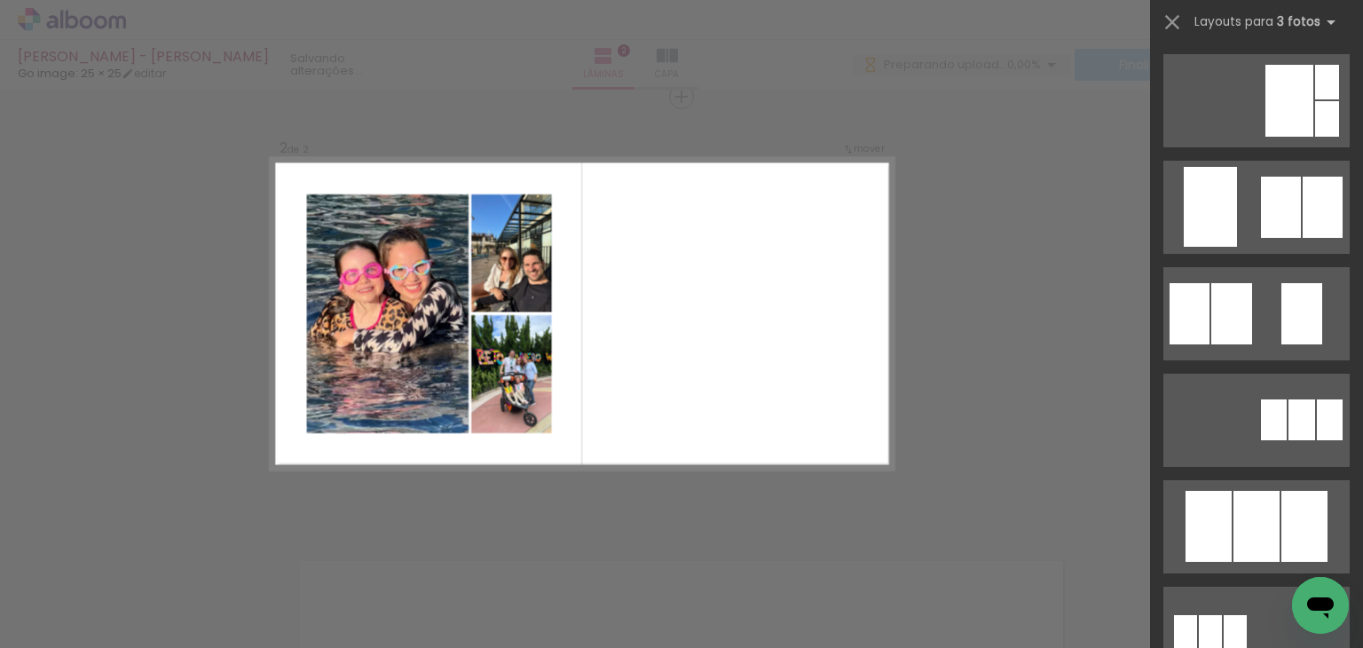
scroll to position [0, 0]
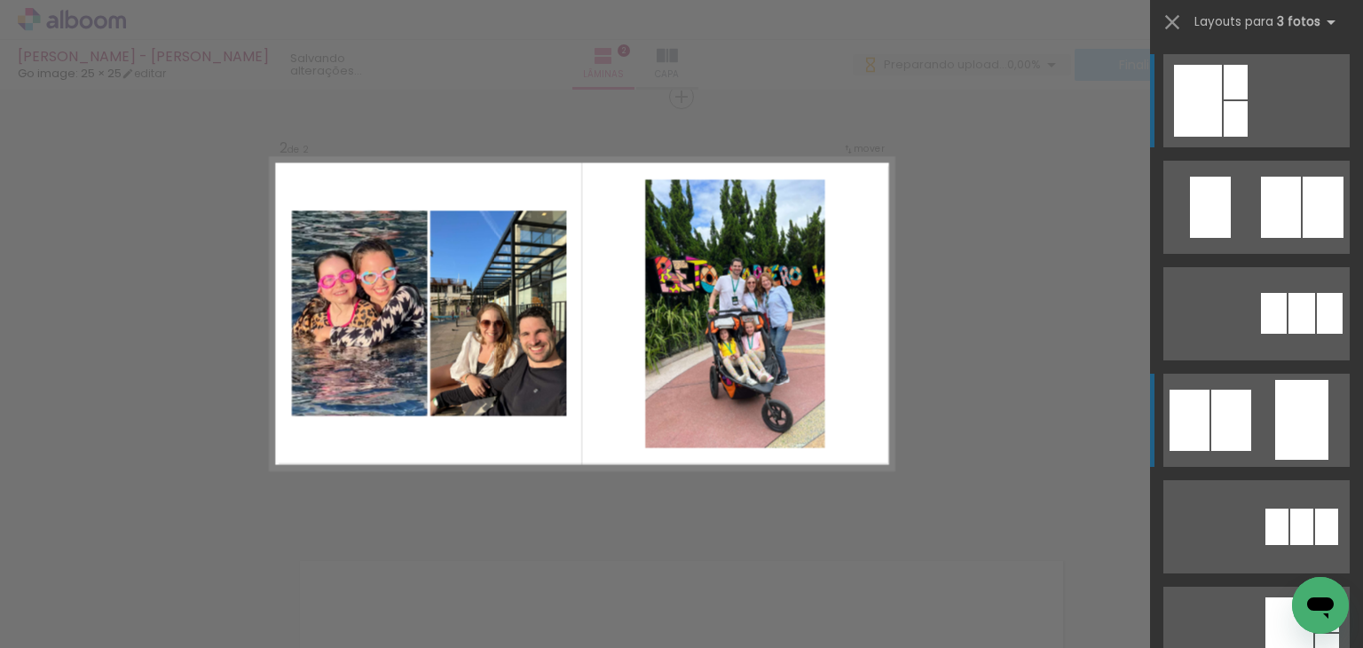
click at [1306, 427] on div at bounding box center [1301, 420] width 53 height 80
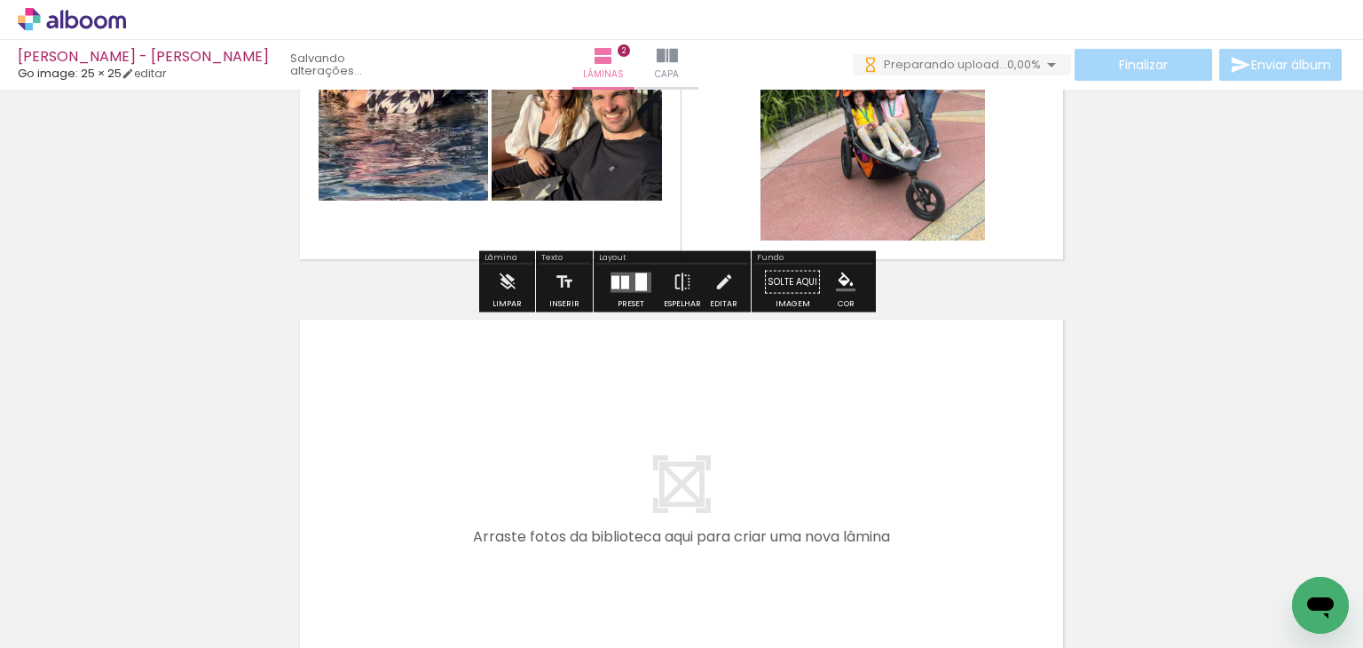
scroll to position [722, 0]
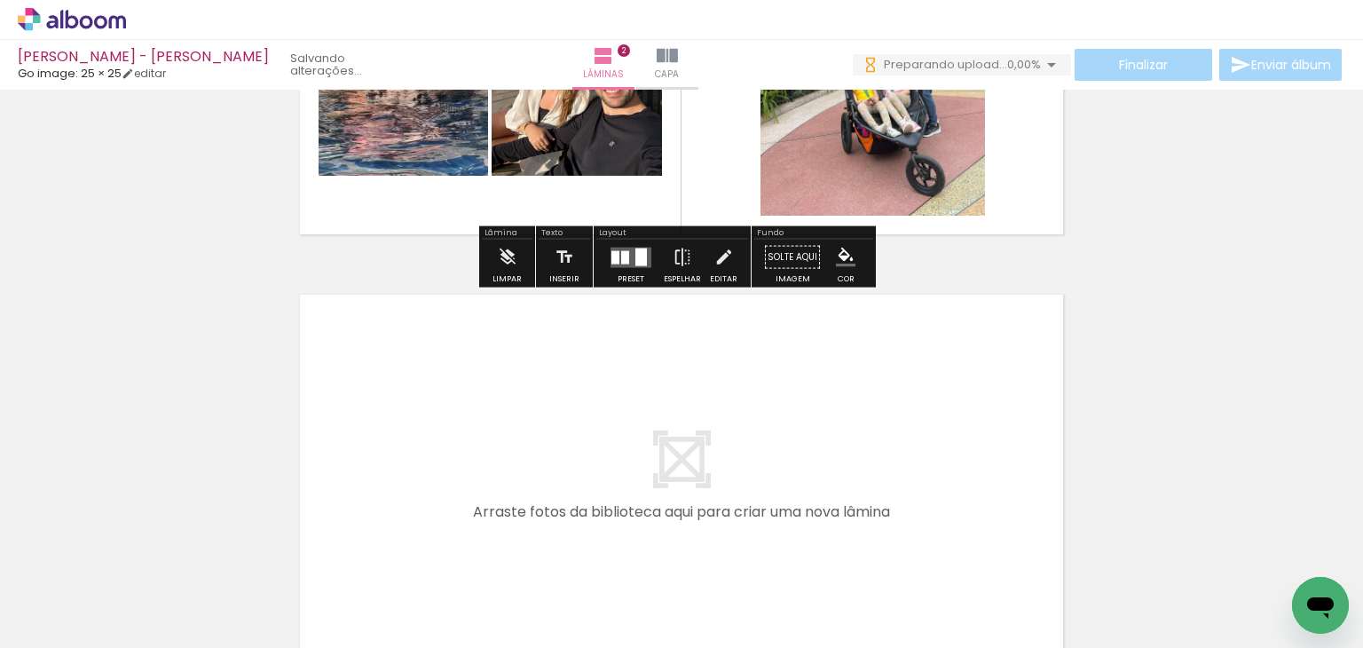
click at [60, 593] on input "Todas as fotos" at bounding box center [49, 594] width 67 height 15
click at [0, 0] on slot "Não utilizadas" at bounding box center [0, 0] width 0 height 0
type input "Não utilizadas"
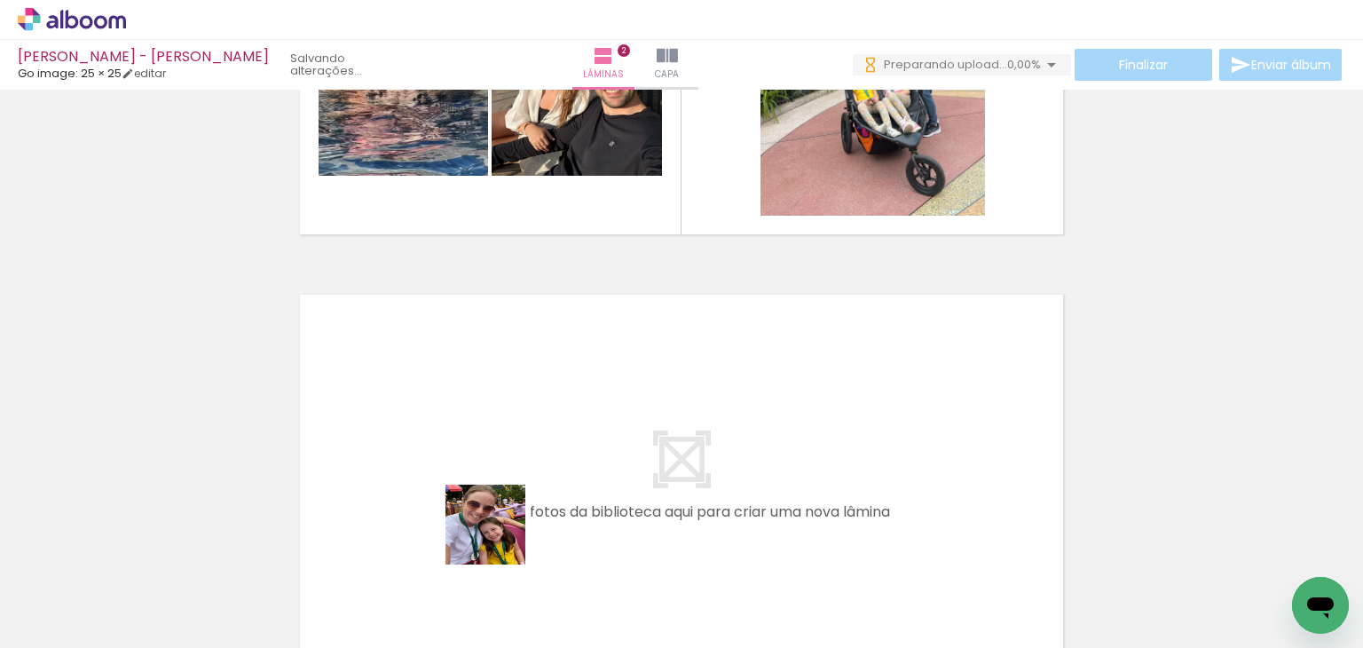
drag, startPoint x: 499, startPoint y: 538, endPoint x: 500, endPoint y: 445, distance: 93.2
click at [500, 445] on quentale-workspace at bounding box center [681, 324] width 1363 height 648
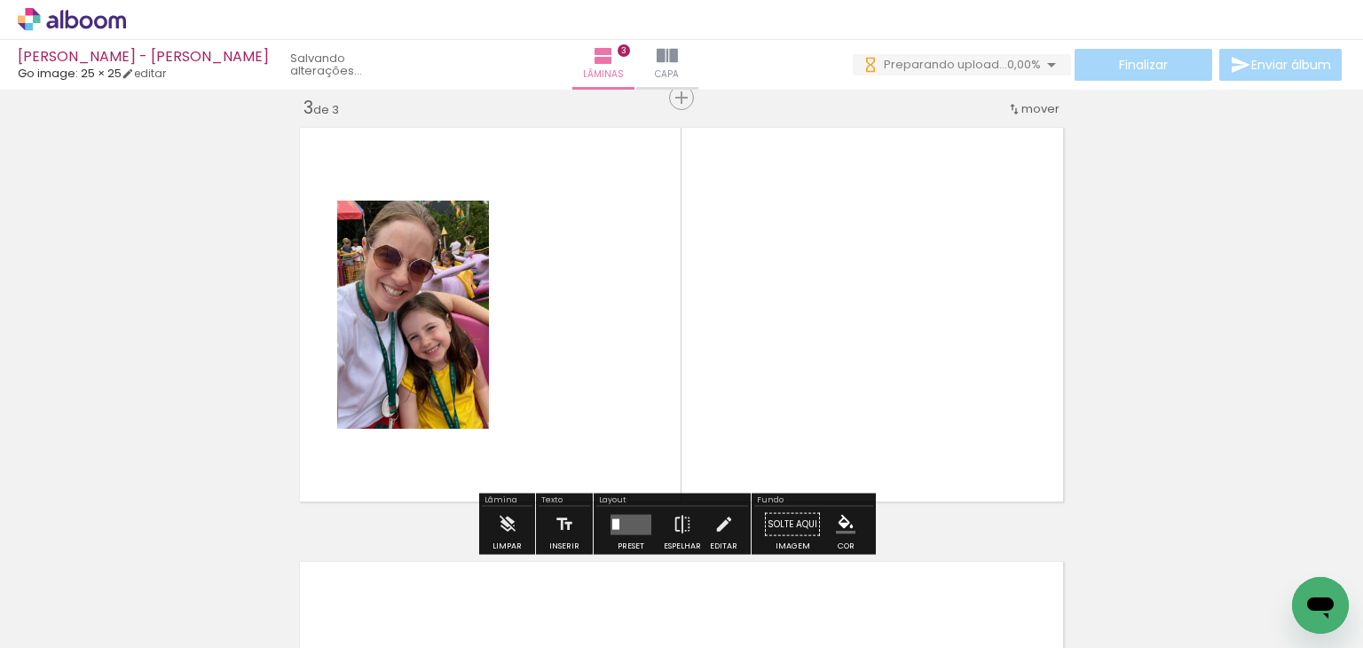
scroll to position [891, 0]
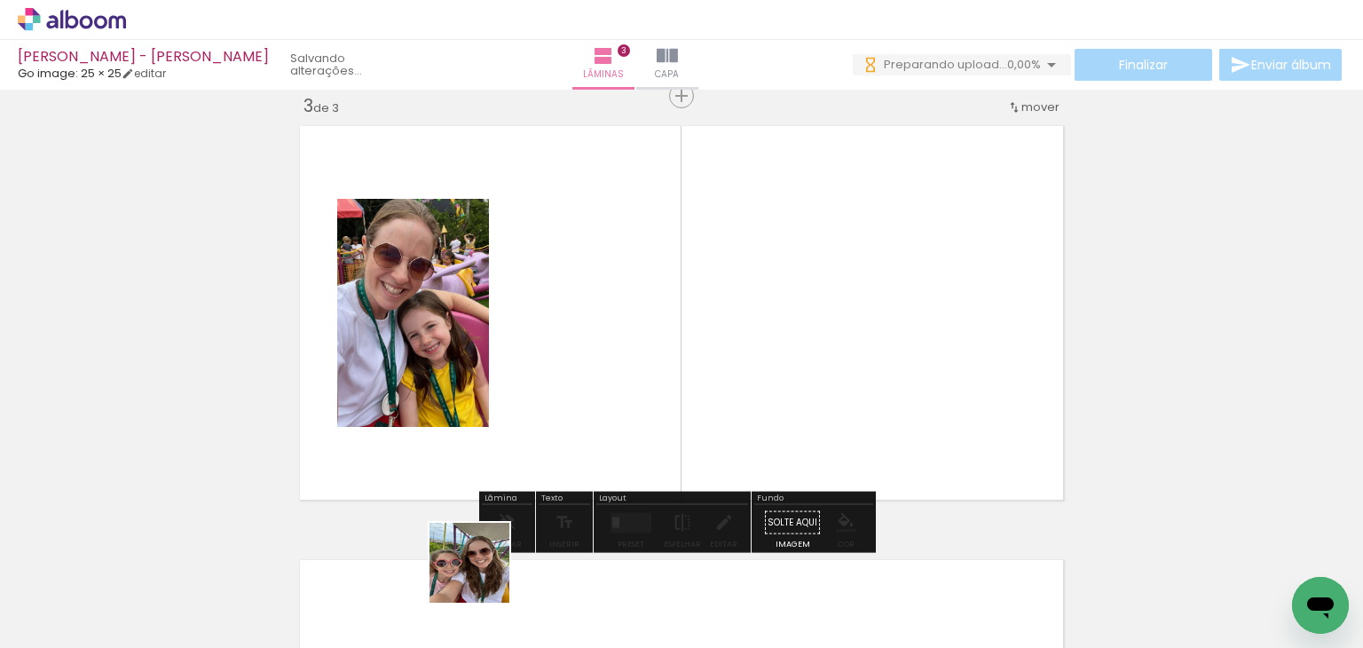
drag, startPoint x: 478, startPoint y: 608, endPoint x: 575, endPoint y: 395, distance: 233.9
click at [575, 395] on quentale-workspace at bounding box center [681, 324] width 1363 height 648
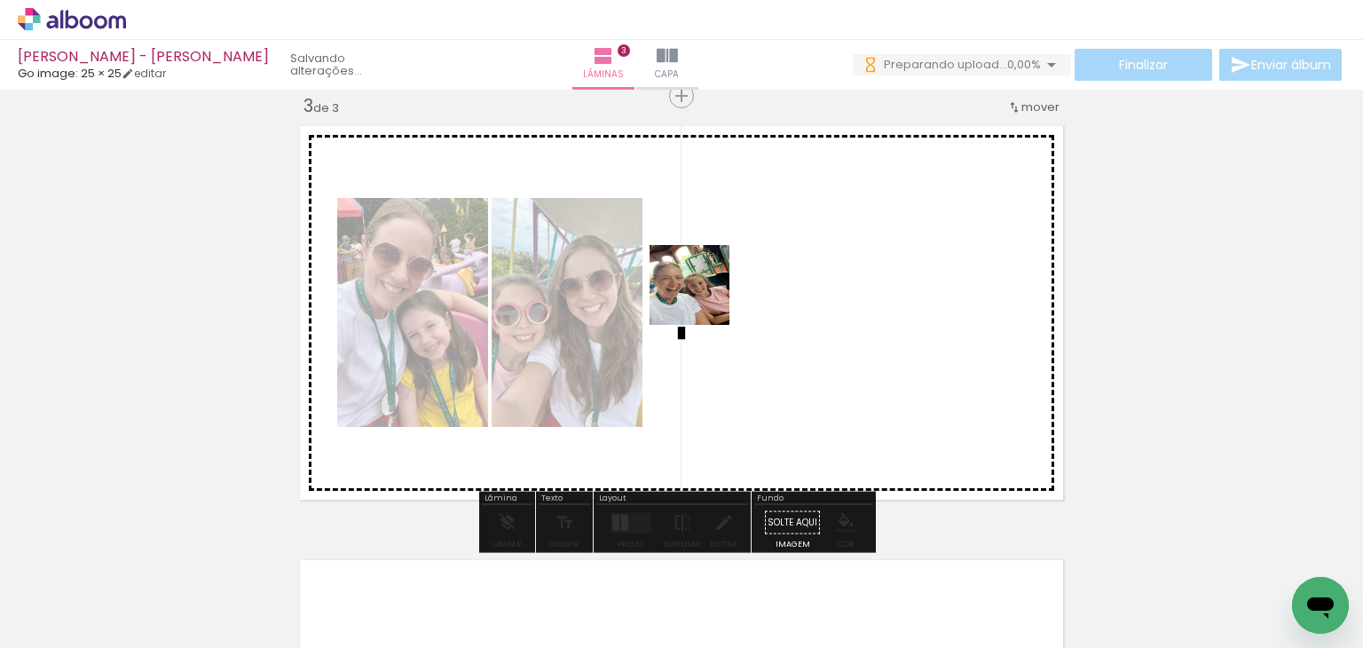
drag, startPoint x: 493, startPoint y: 611, endPoint x: 703, endPoint y: 298, distance: 377.4
click at [703, 298] on quentale-workspace at bounding box center [681, 324] width 1363 height 648
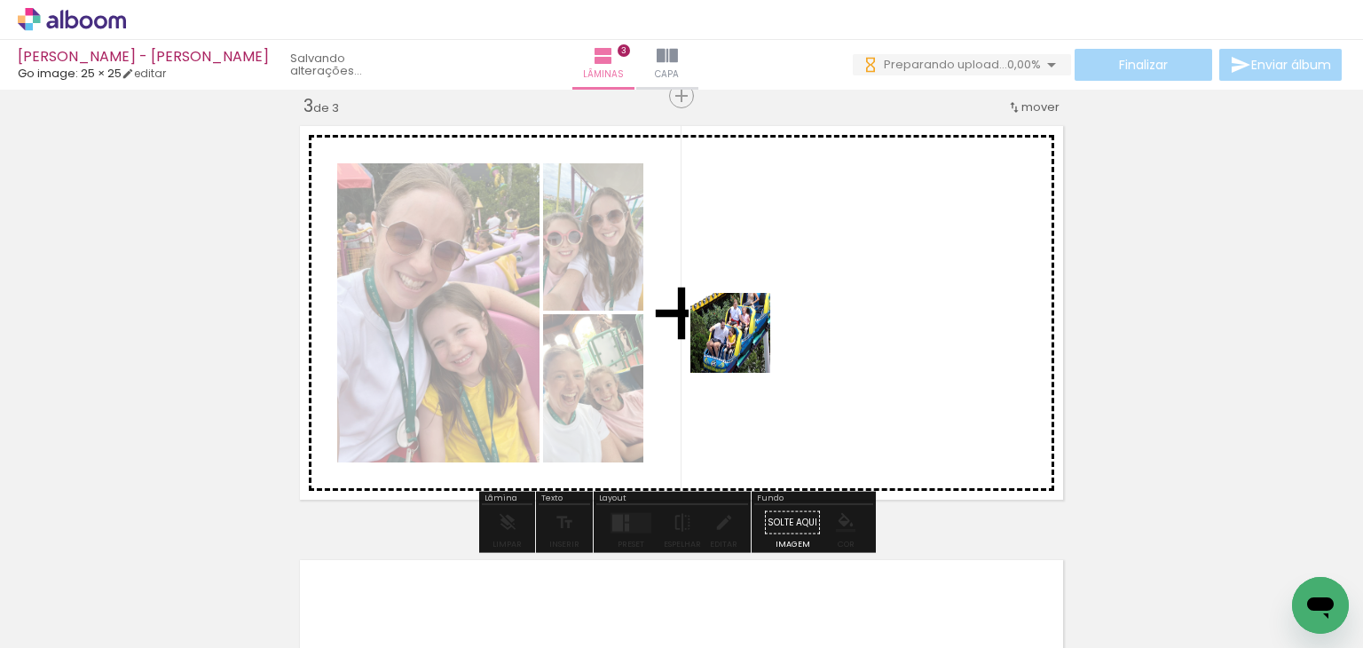
drag, startPoint x: 509, startPoint y: 603, endPoint x: 817, endPoint y: 264, distance: 456.8
click at [817, 264] on quentale-workspace at bounding box center [681, 324] width 1363 height 648
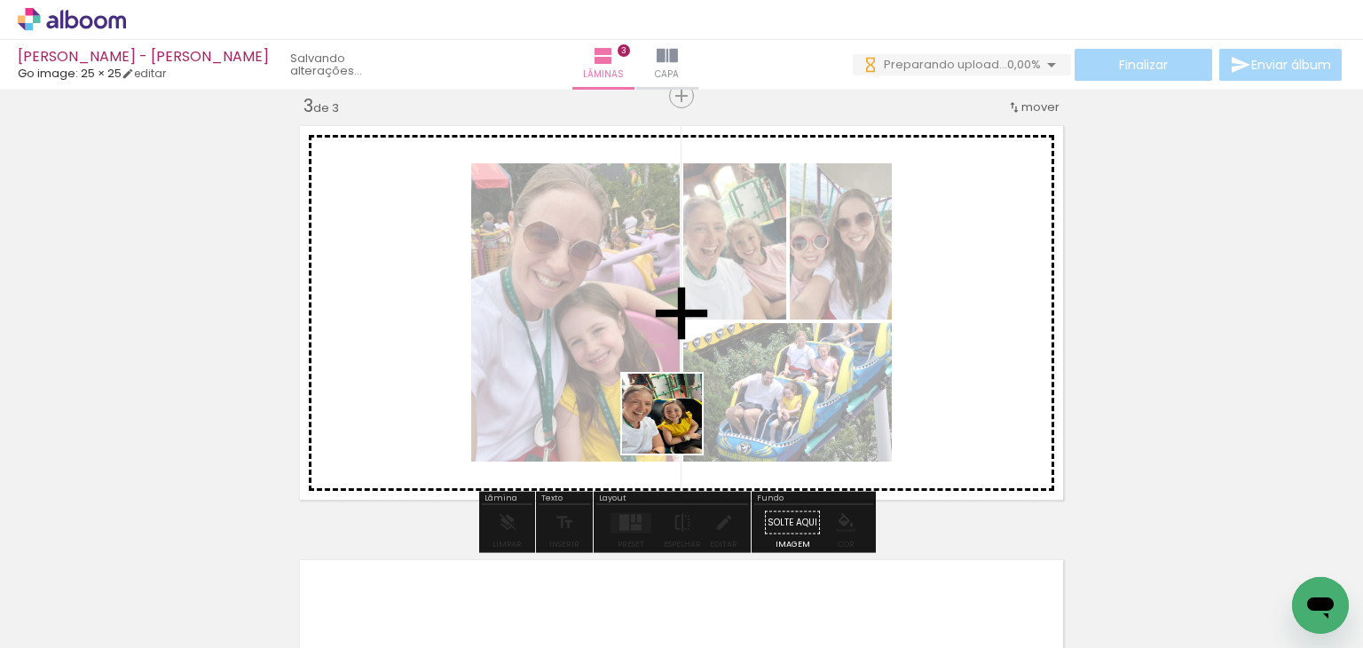
drag, startPoint x: 483, startPoint y: 599, endPoint x: 698, endPoint y: 439, distance: 268.4
click at [714, 401] on quentale-workspace at bounding box center [681, 324] width 1363 height 648
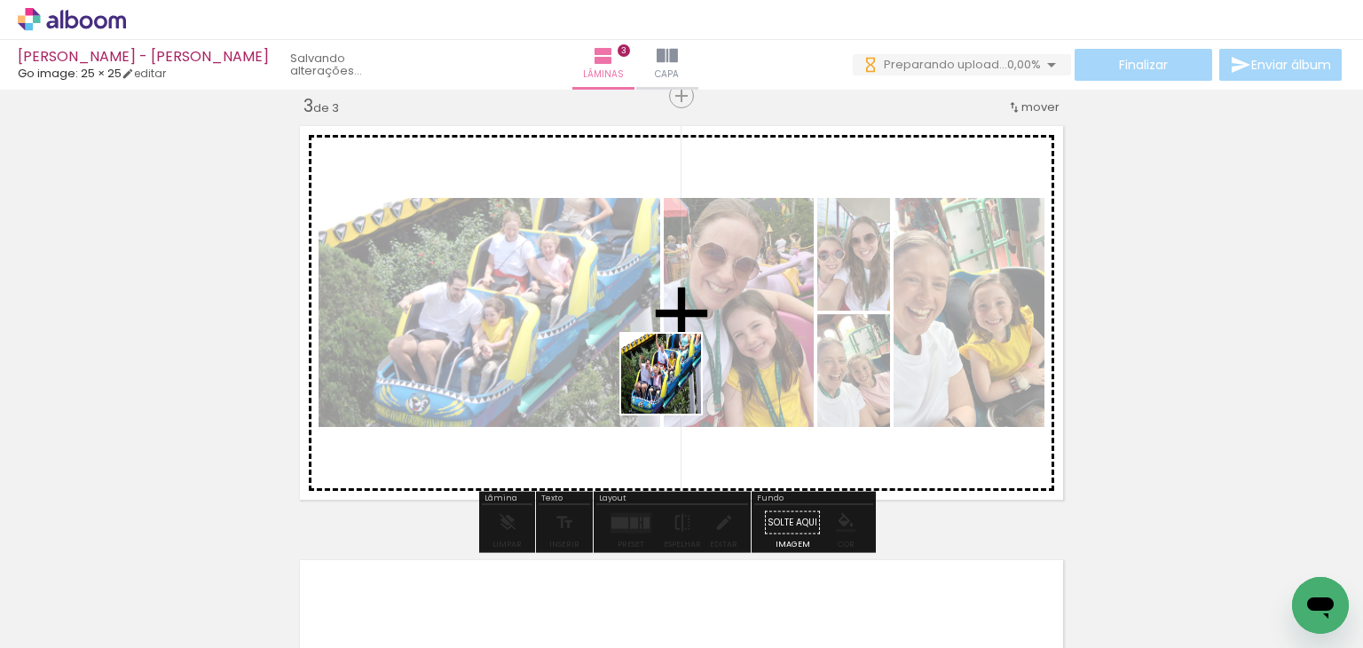
drag, startPoint x: 590, startPoint y: 484, endPoint x: 760, endPoint y: 320, distance: 235.4
click at [760, 311] on quentale-workspace at bounding box center [681, 324] width 1363 height 648
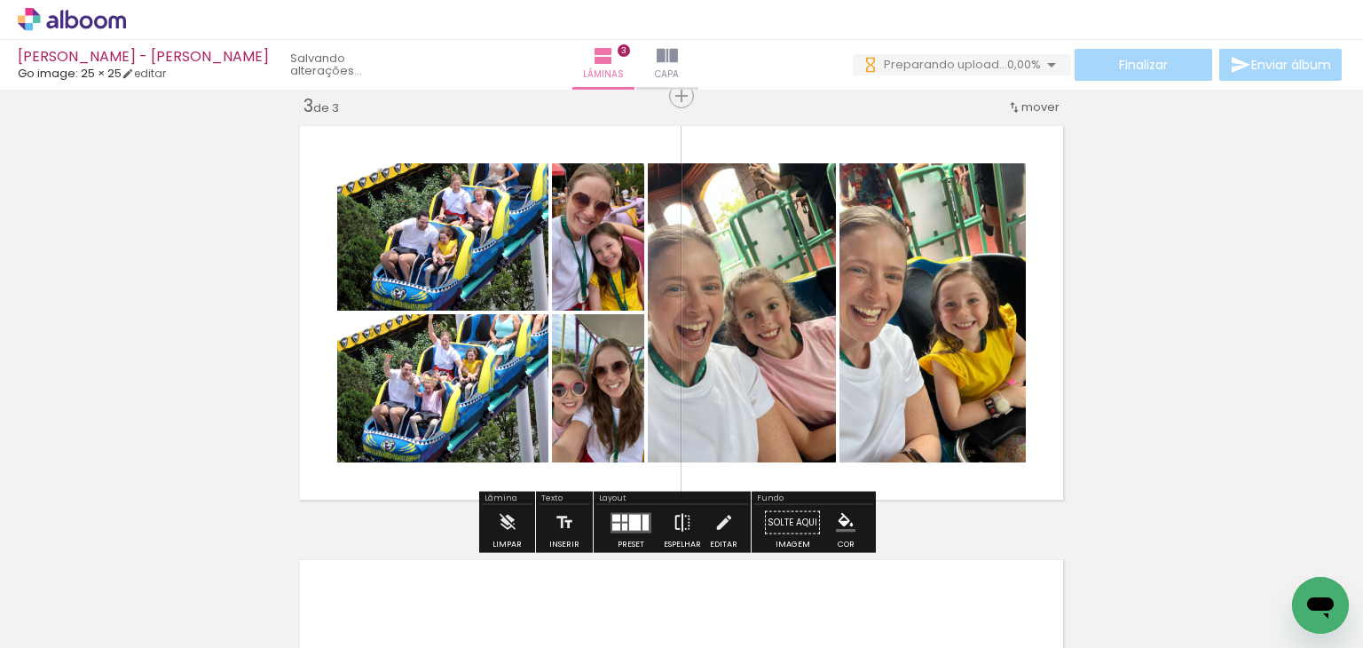
click at [673, 517] on iron-icon at bounding box center [683, 523] width 20 height 36
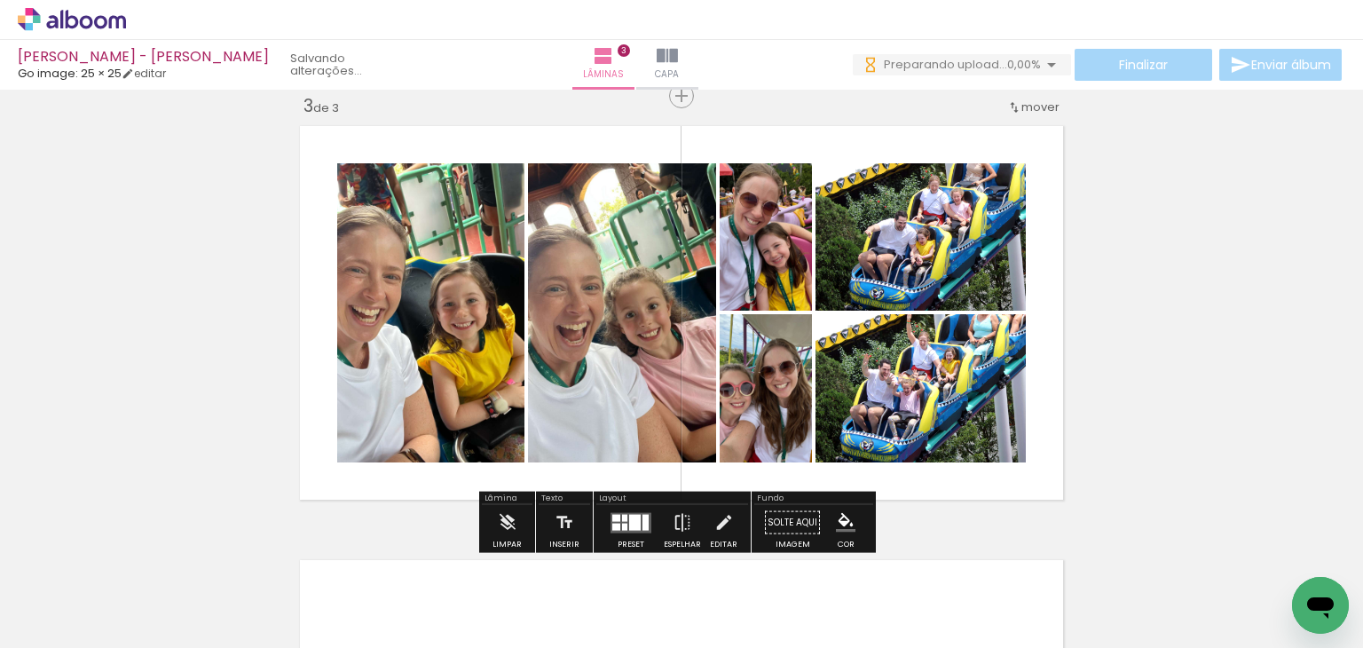
click at [622, 523] on div at bounding box center [624, 526] width 5 height 7
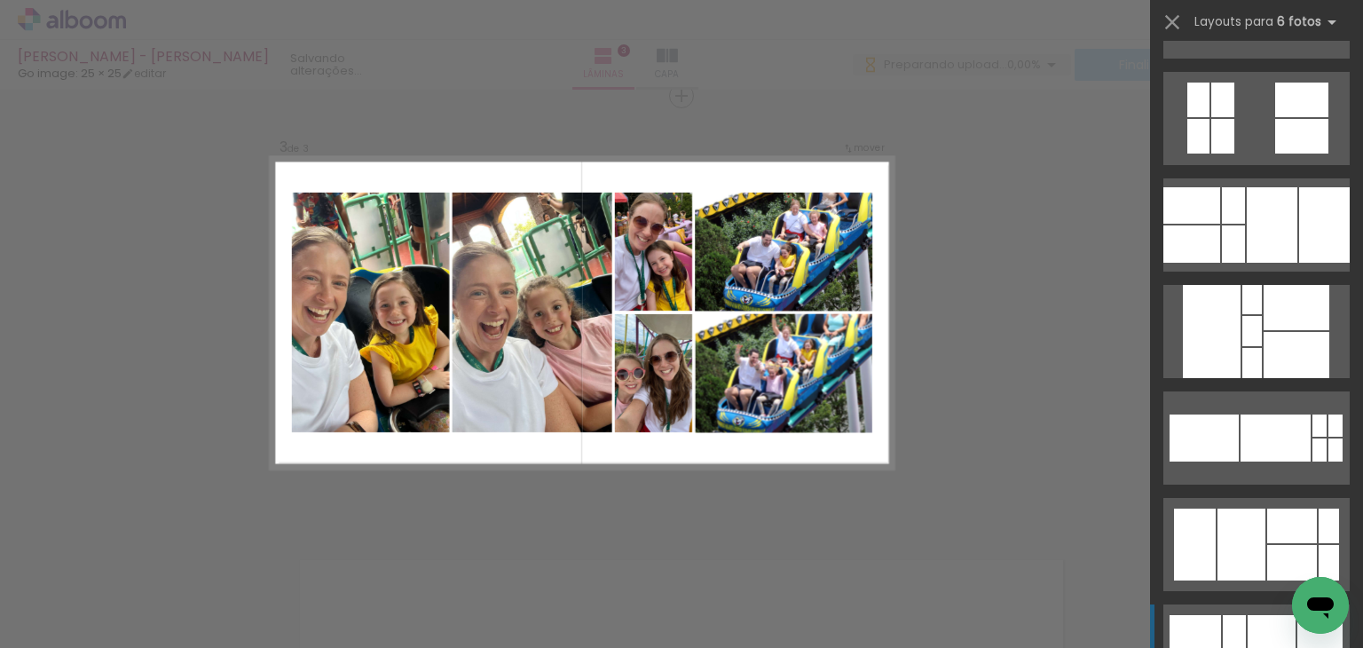
scroll to position [1420, 0]
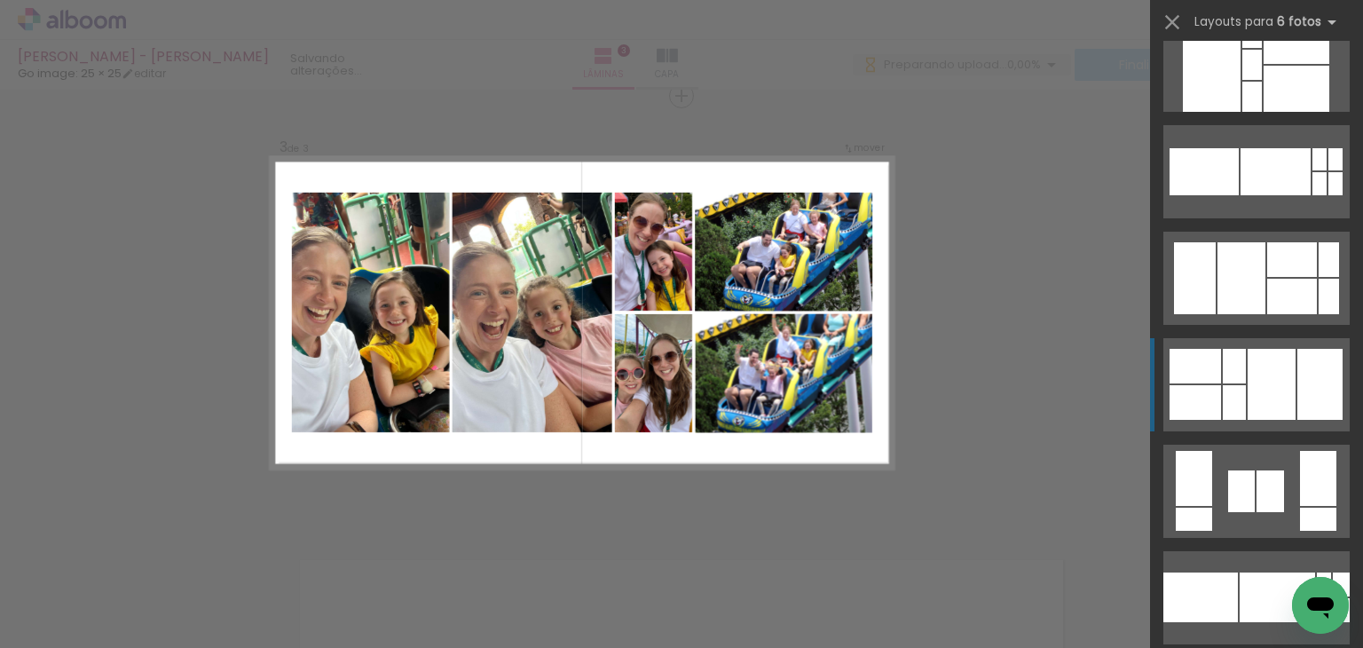
click at [1298, 378] on div at bounding box center [1320, 384] width 45 height 71
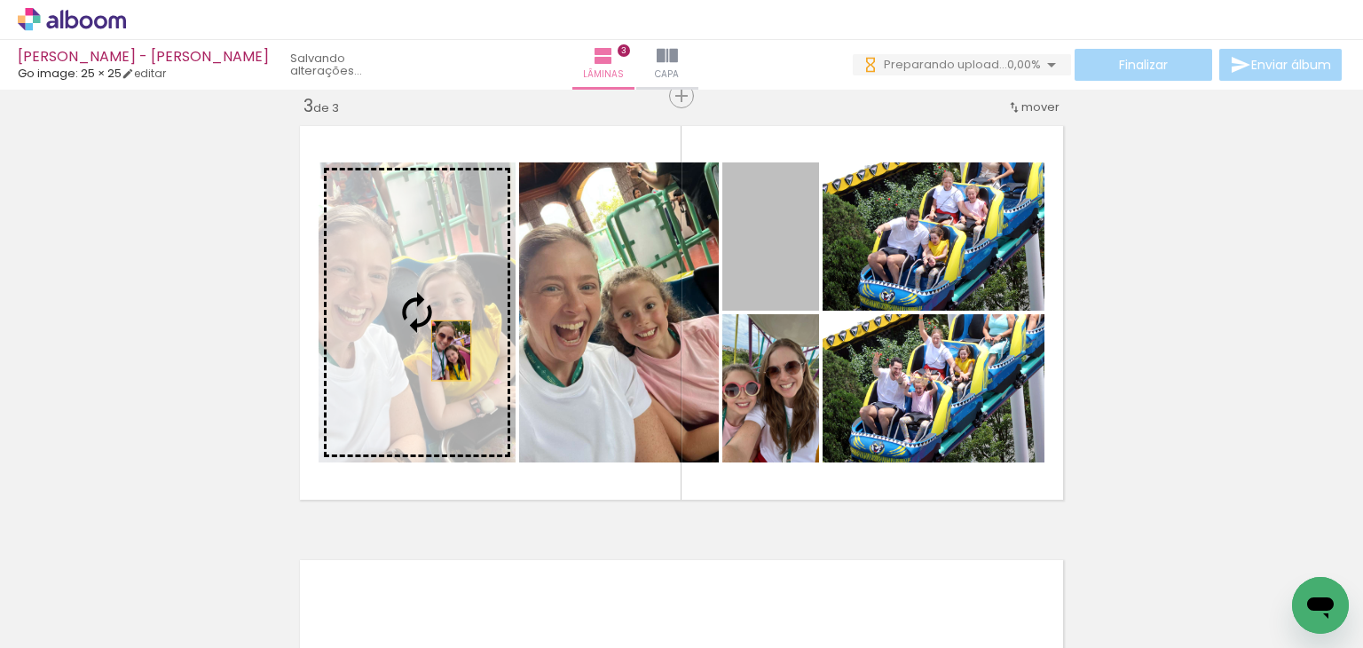
drag, startPoint x: 540, startPoint y: 313, endPoint x: 459, endPoint y: 346, distance: 88.0
click at [0, 0] on slot at bounding box center [0, 0] width 0 height 0
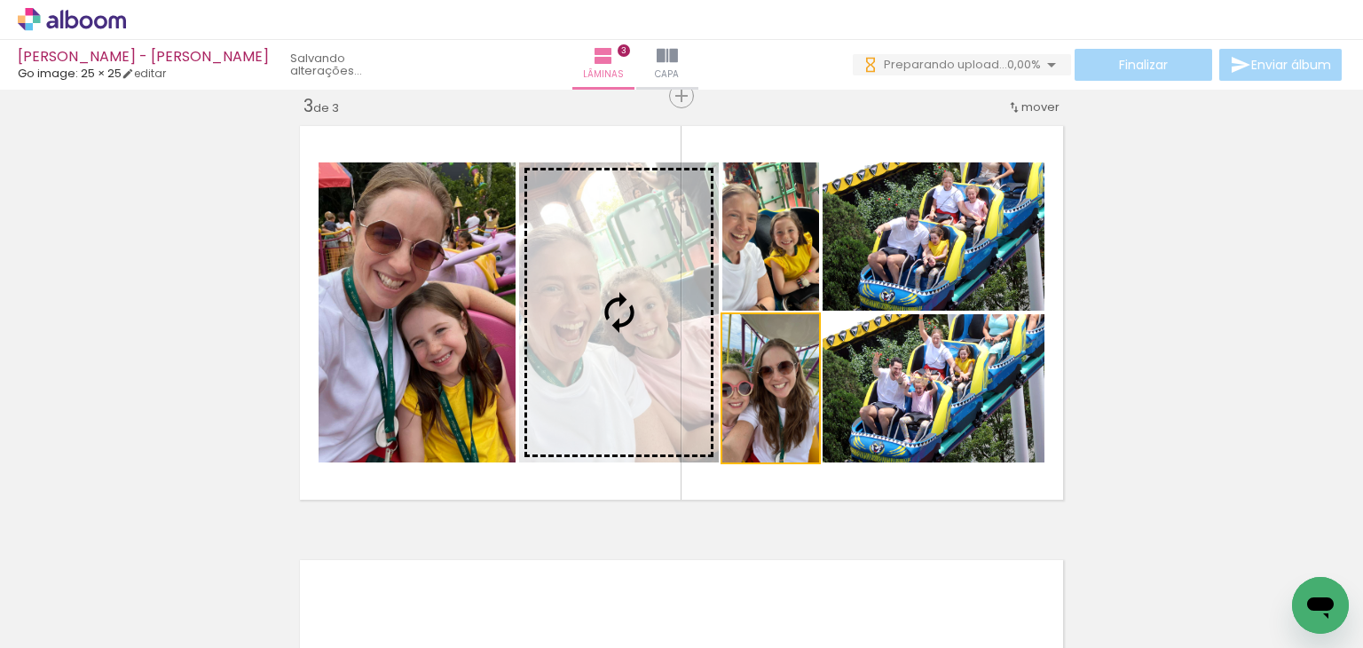
drag, startPoint x: 700, startPoint y: 381, endPoint x: 638, endPoint y: 372, distance: 62.8
click at [0, 0] on slot at bounding box center [0, 0] width 0 height 0
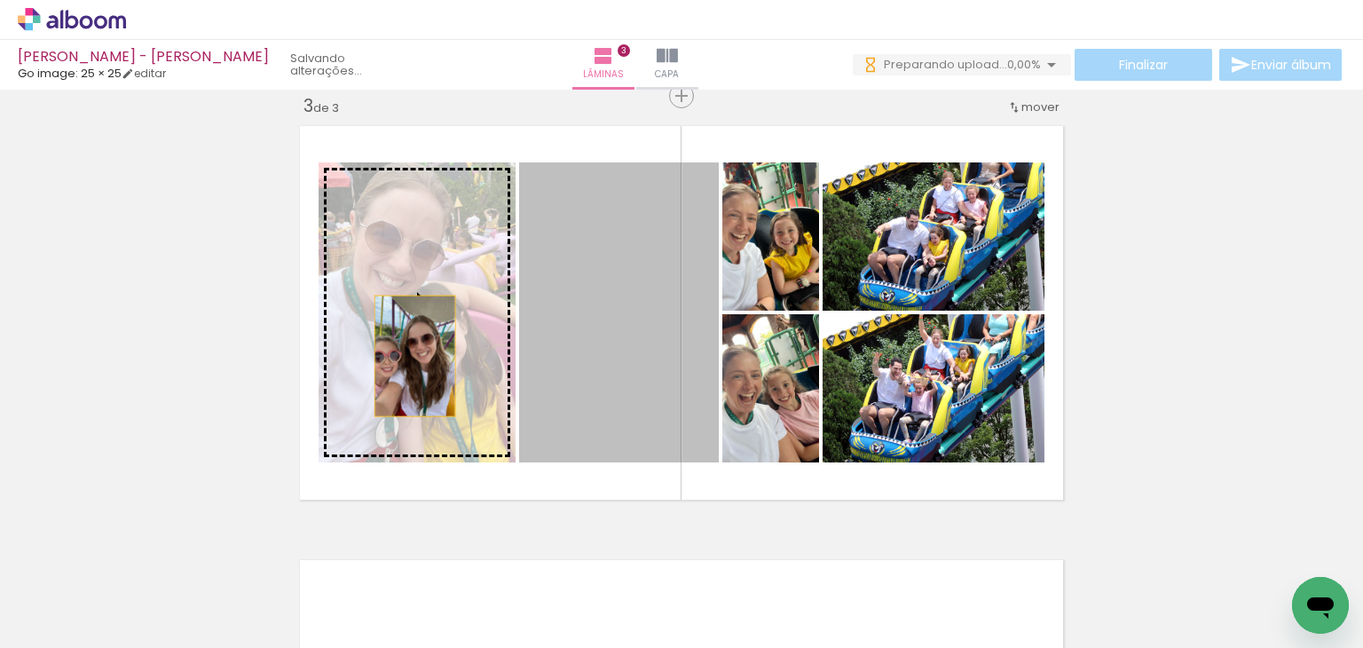
drag, startPoint x: 667, startPoint y: 377, endPoint x: 428, endPoint y: 367, distance: 239.8
click at [0, 0] on slot at bounding box center [0, 0] width 0 height 0
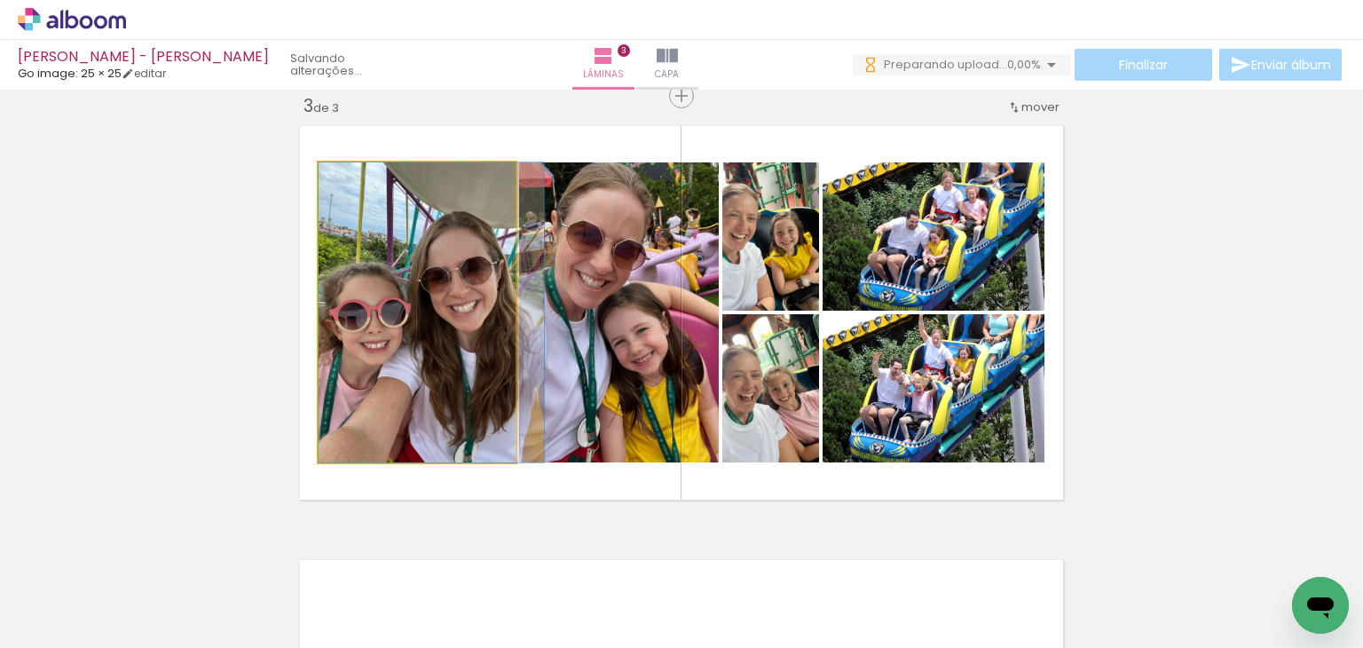
drag, startPoint x: 434, startPoint y: 372, endPoint x: 449, endPoint y: 370, distance: 15.2
drag, startPoint x: 387, startPoint y: 397, endPoint x: 437, endPoint y: 402, distance: 50.0
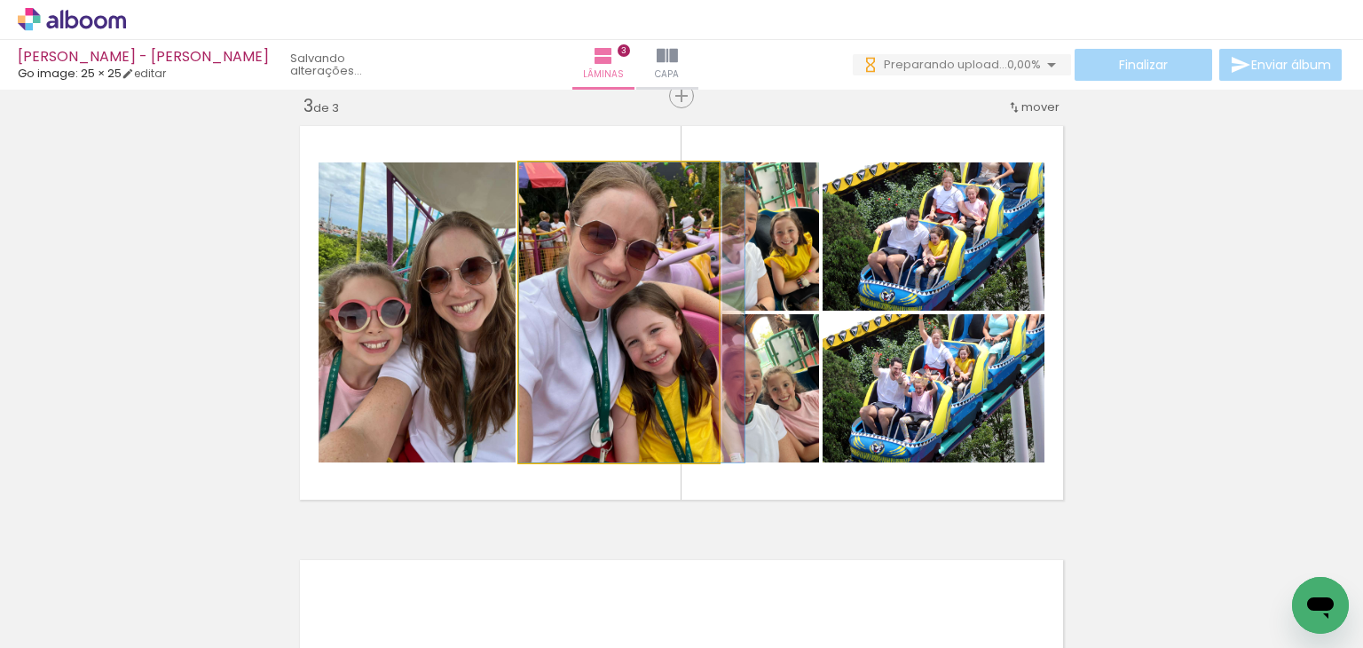
drag, startPoint x: 640, startPoint y: 392, endPoint x: 657, endPoint y: 391, distance: 16.9
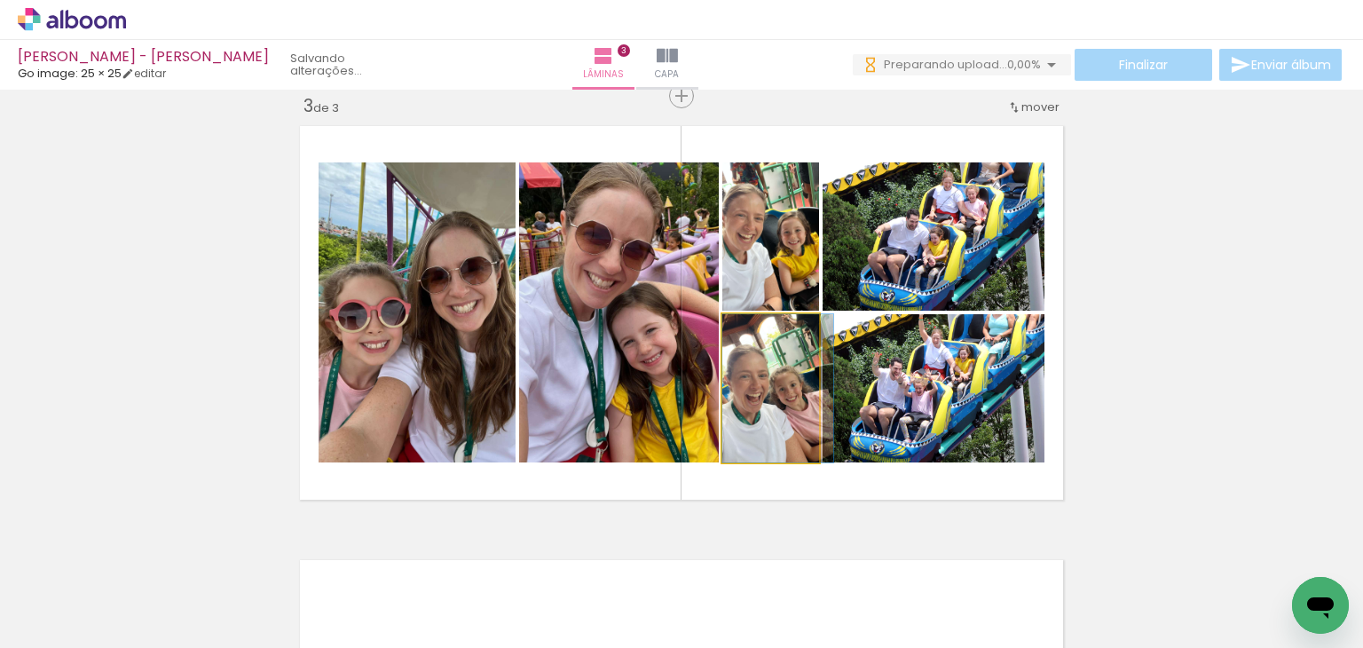
drag, startPoint x: 746, startPoint y: 423, endPoint x: 759, endPoint y: 416, distance: 14.3
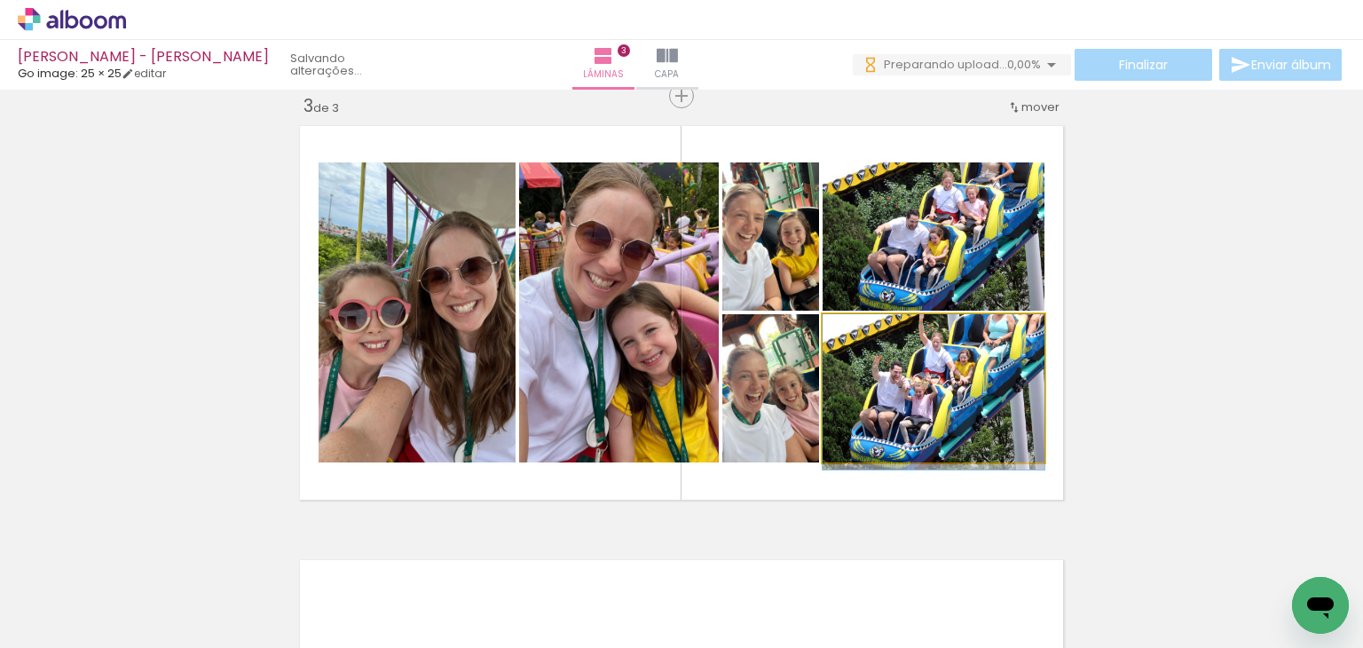
drag, startPoint x: 890, startPoint y: 409, endPoint x: 896, endPoint y: 424, distance: 16.0
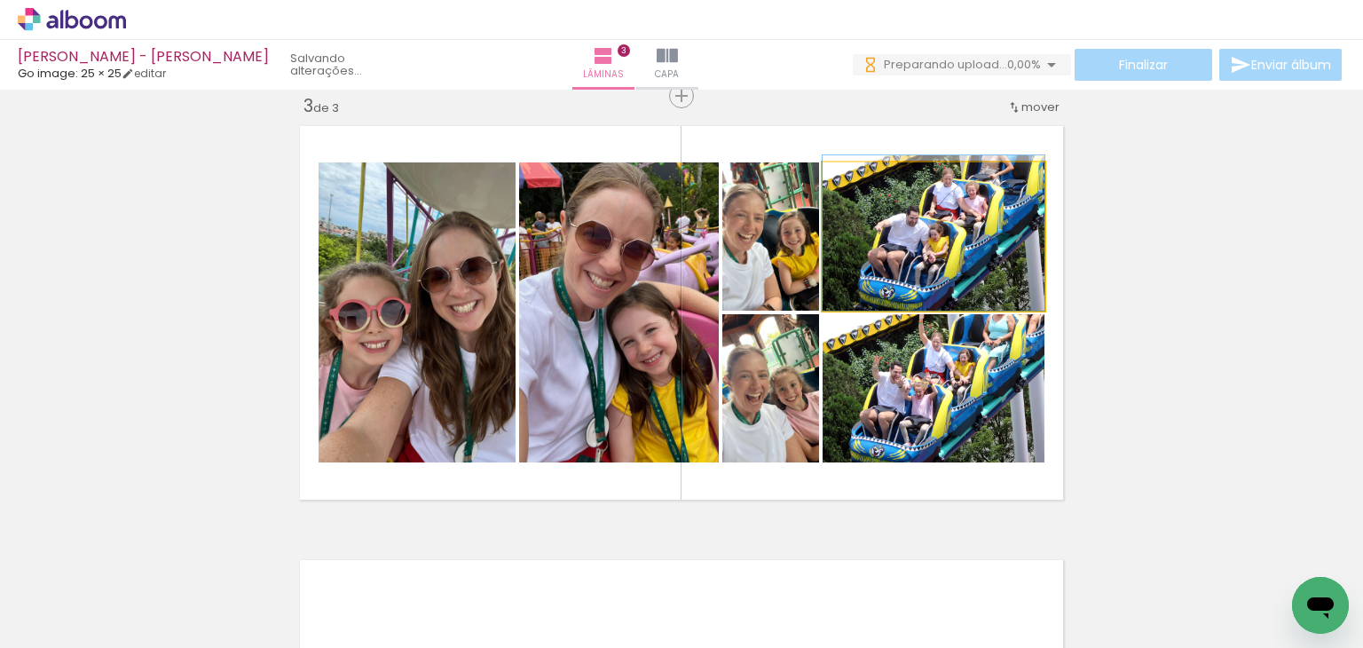
drag, startPoint x: 948, startPoint y: 194, endPoint x: 949, endPoint y: 168, distance: 26.6
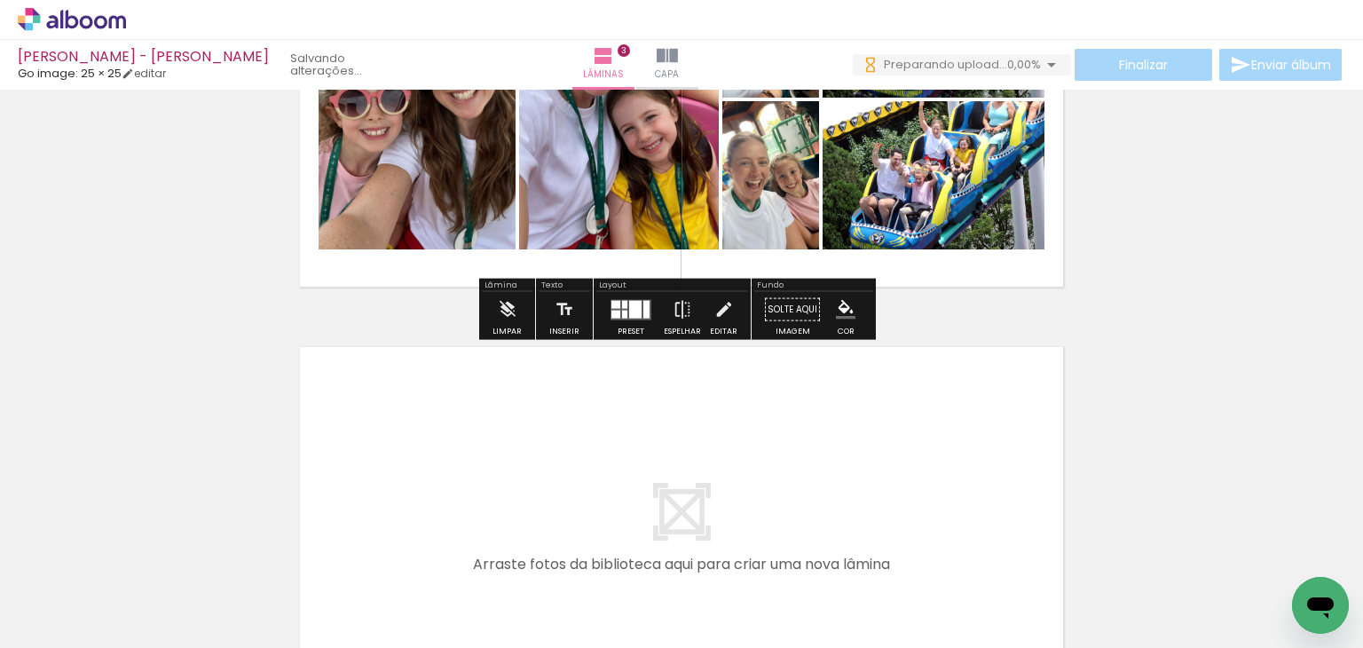
scroll to position [1157, 0]
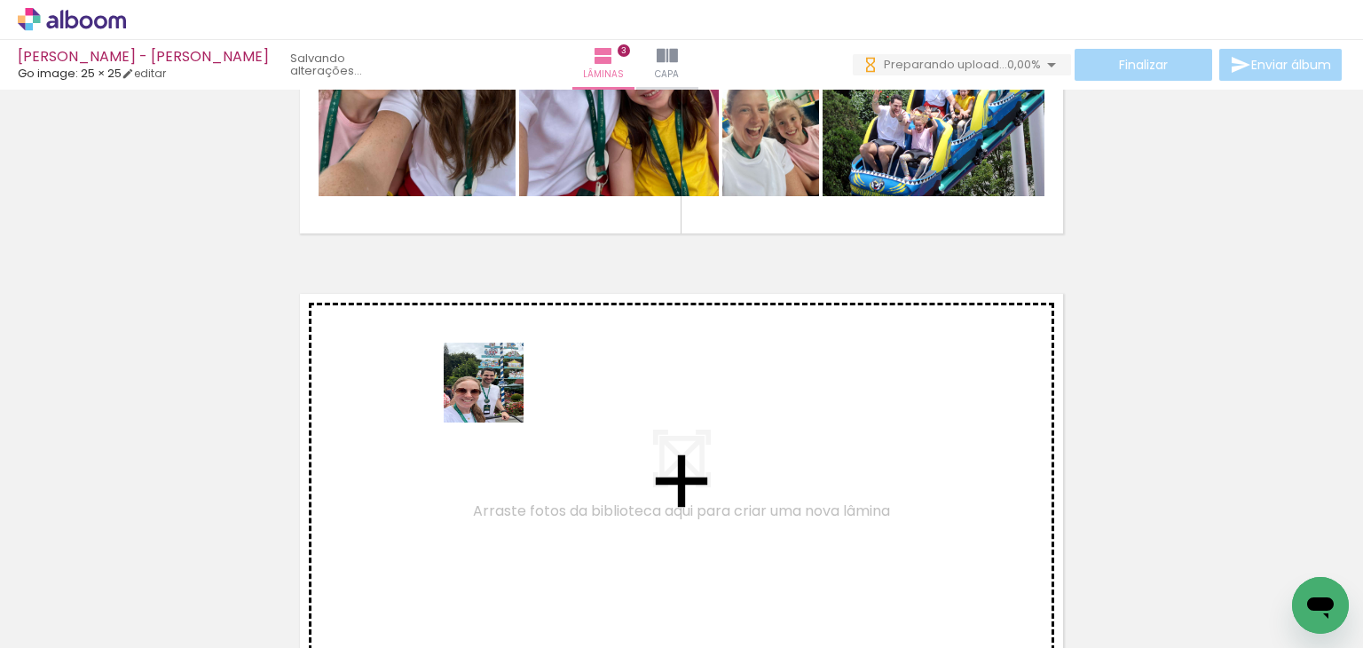
drag, startPoint x: 492, startPoint y: 600, endPoint x: 497, endPoint y: 396, distance: 204.2
click at [497, 396] on quentale-workspace at bounding box center [681, 324] width 1363 height 648
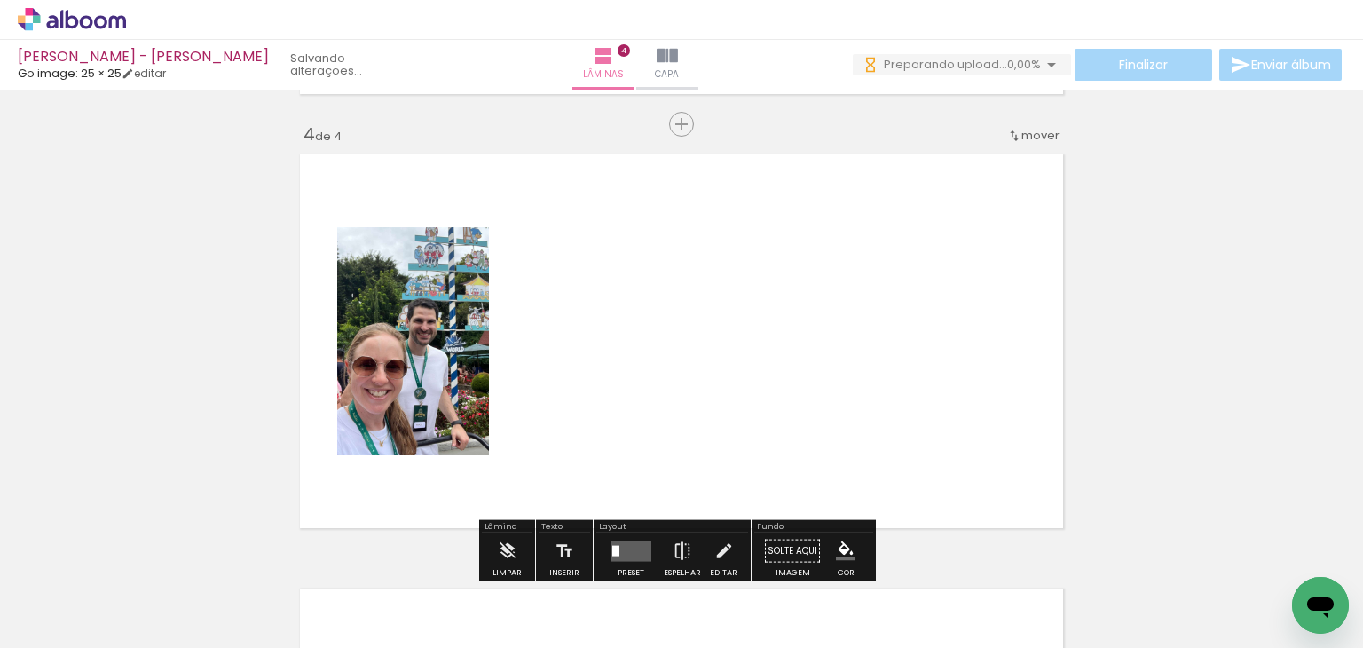
scroll to position [1324, 0]
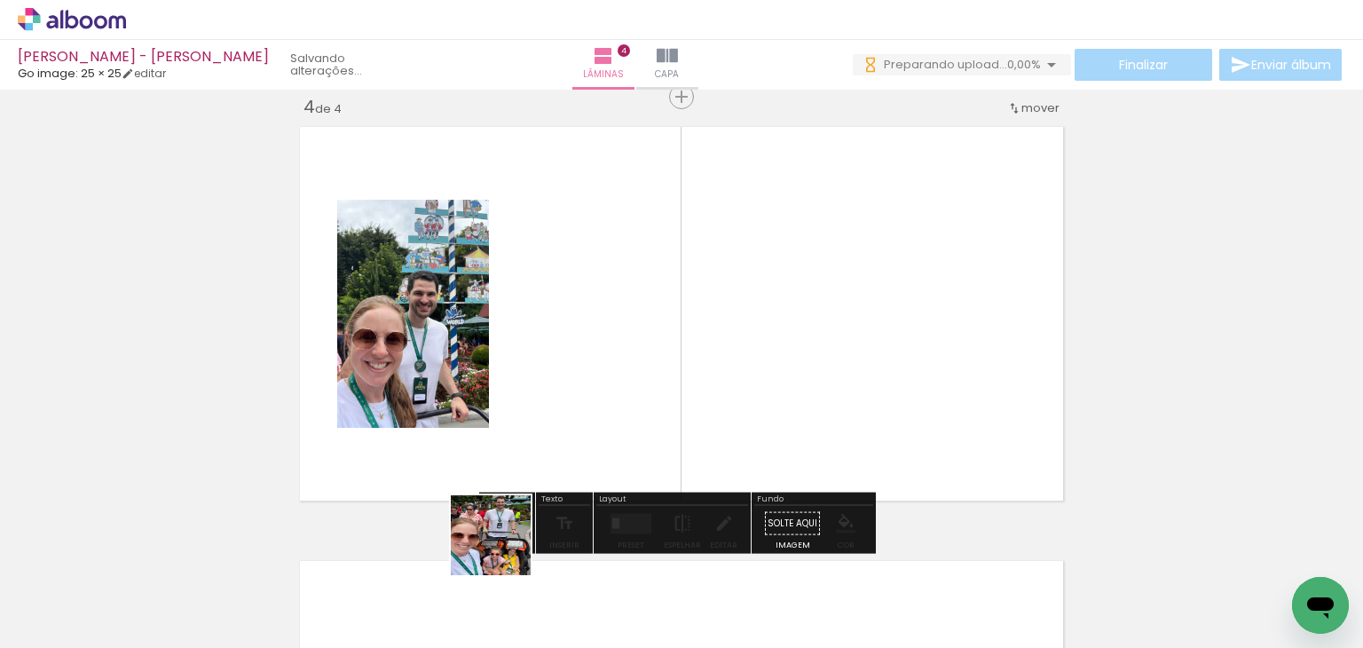
drag, startPoint x: 504, startPoint y: 548, endPoint x: 624, endPoint y: 292, distance: 283.1
click at [624, 292] on quentale-workspace at bounding box center [681, 324] width 1363 height 648
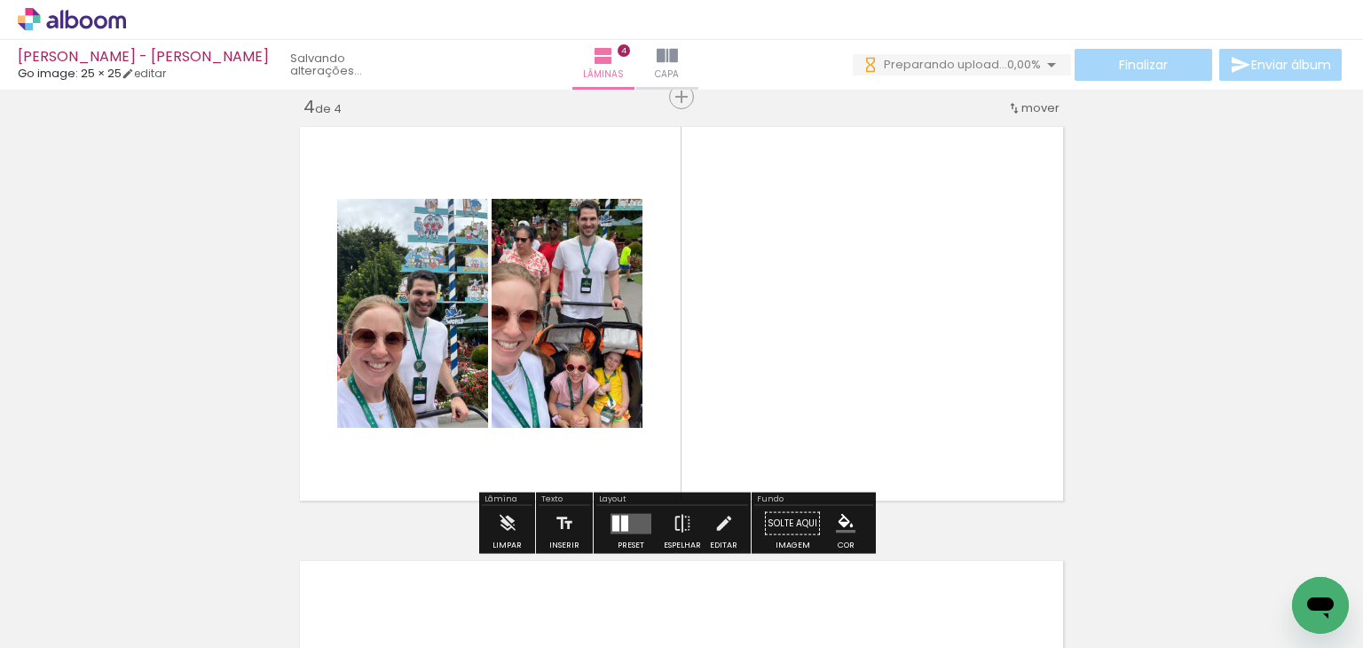
drag, startPoint x: 501, startPoint y: 597, endPoint x: 703, endPoint y: 341, distance: 326.7
click at [703, 341] on quentale-workspace at bounding box center [681, 324] width 1363 height 648
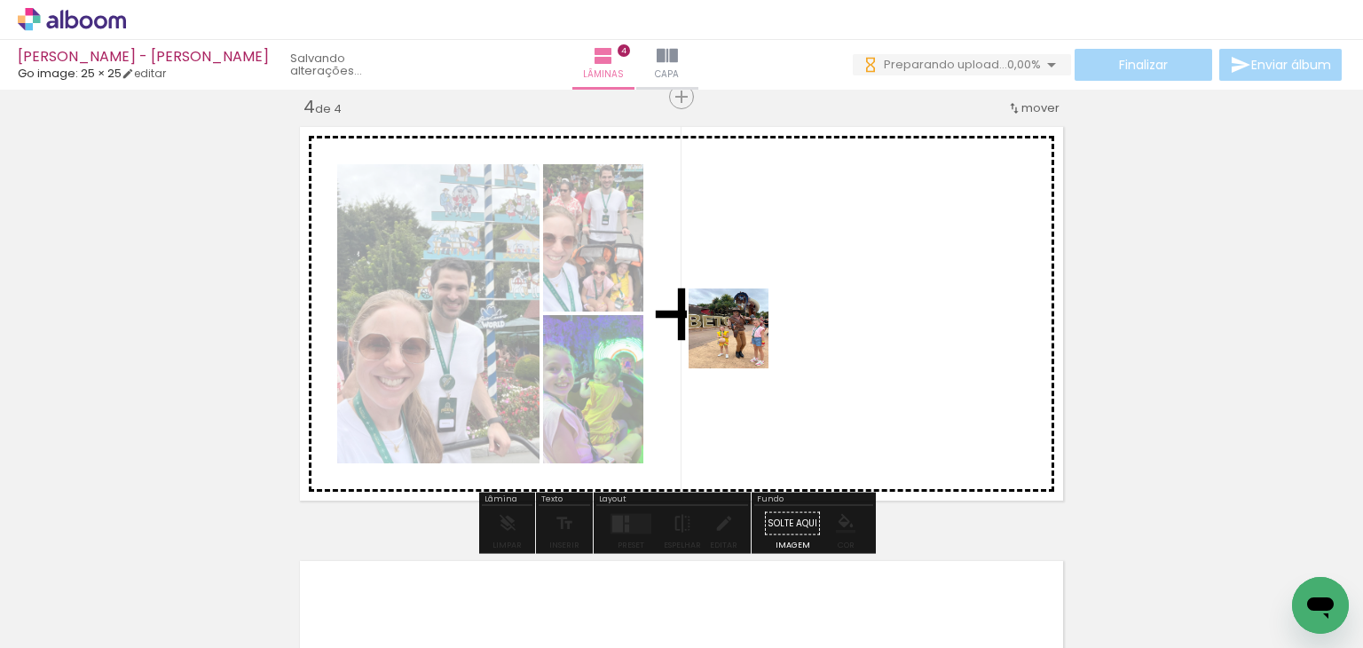
drag, startPoint x: 742, startPoint y: 342, endPoint x: 825, endPoint y: 276, distance: 106.2
click at [825, 270] on quentale-workspace at bounding box center [681, 324] width 1363 height 648
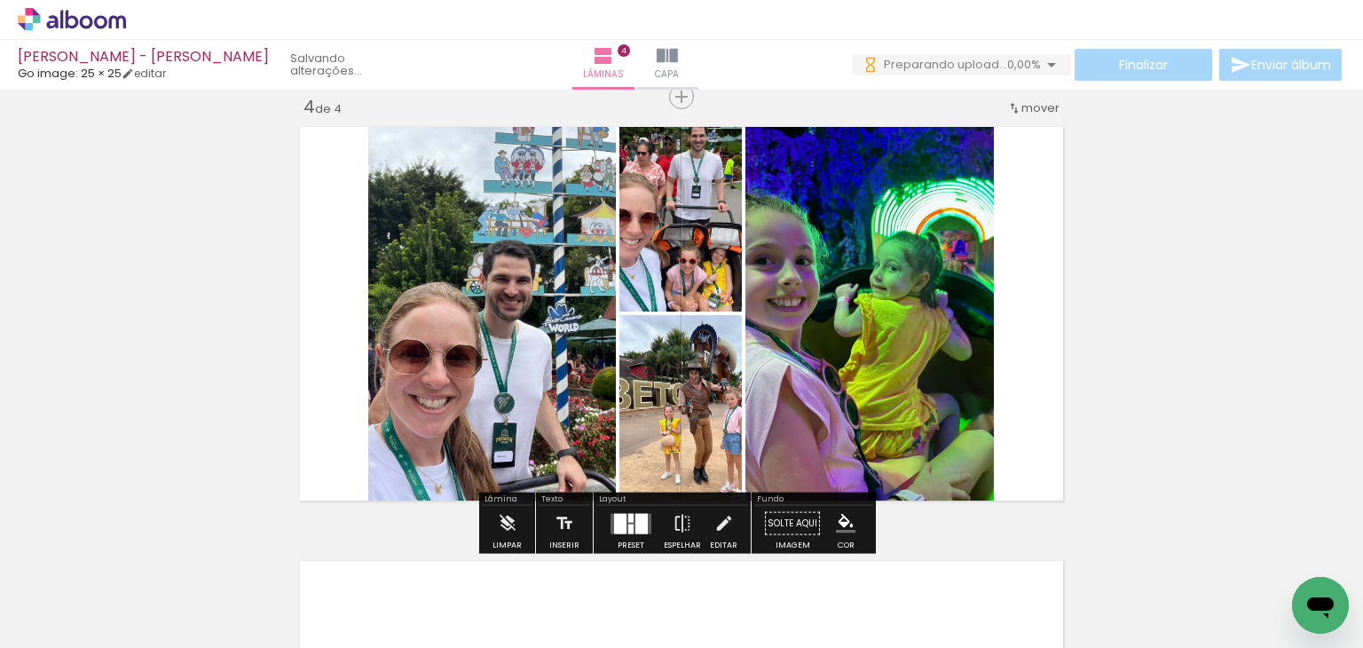
click at [639, 516] on div at bounding box center [641, 523] width 12 height 20
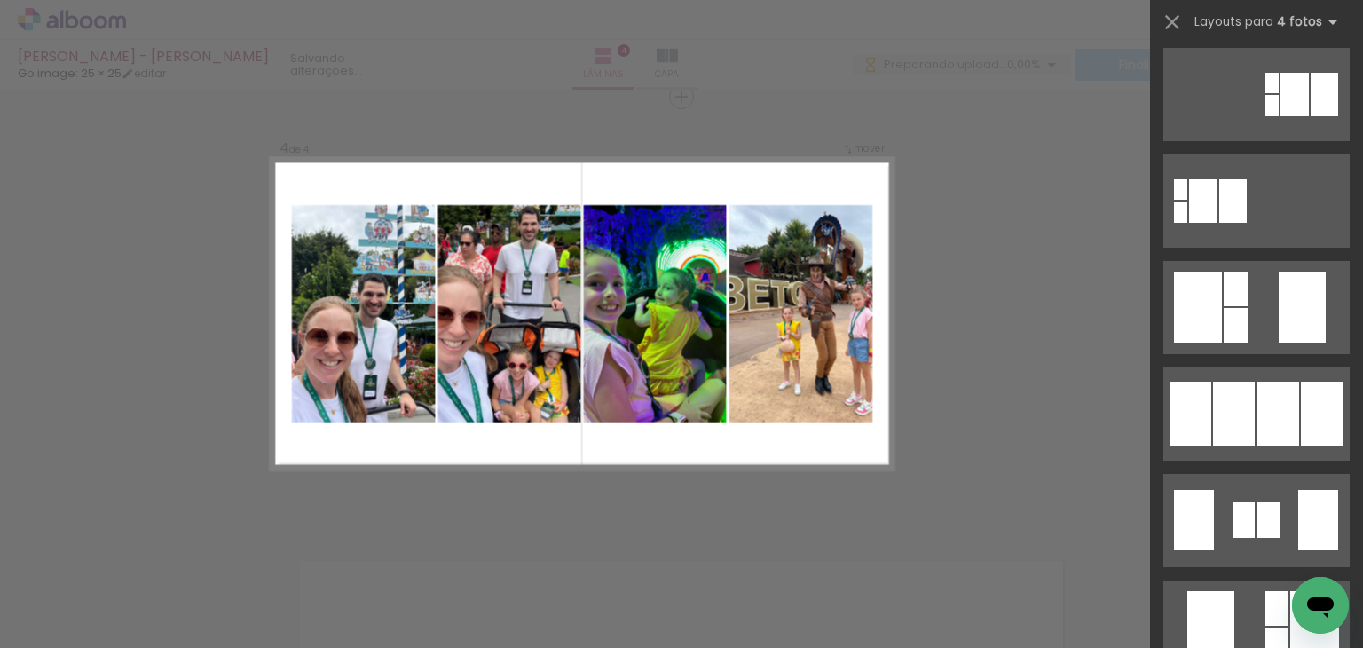
scroll to position [621, 0]
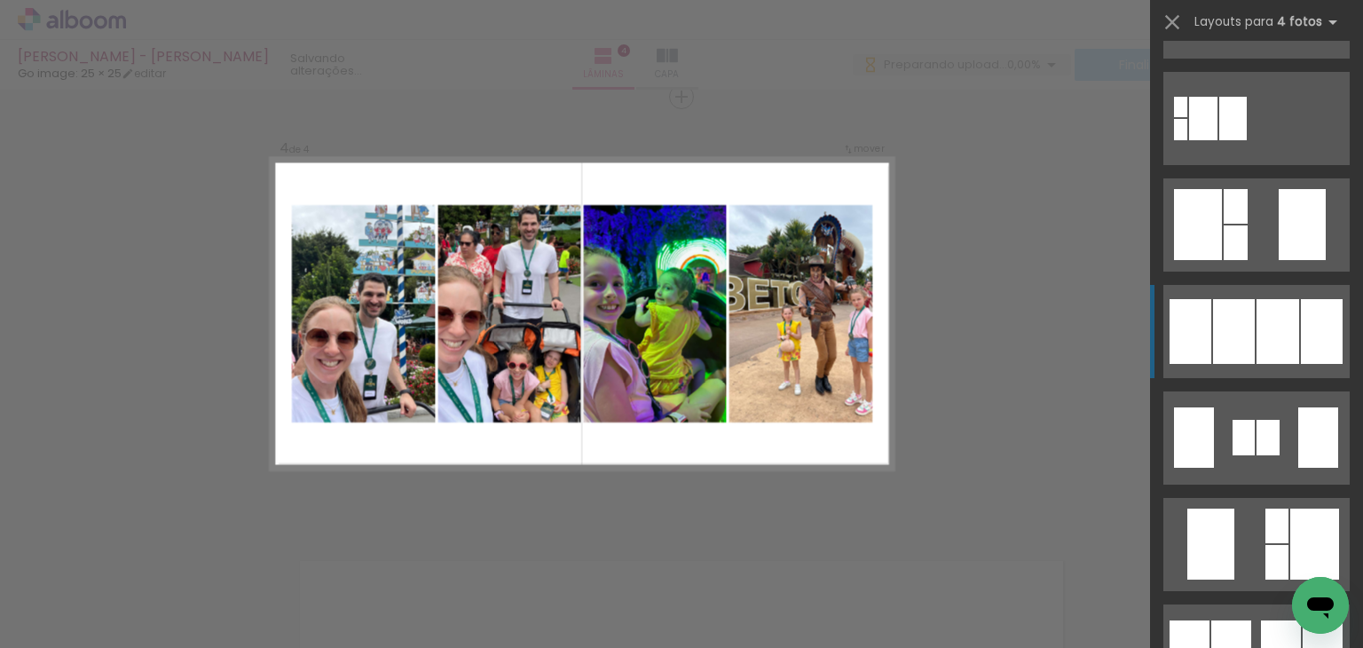
click at [1240, 325] on div at bounding box center [1234, 331] width 42 height 65
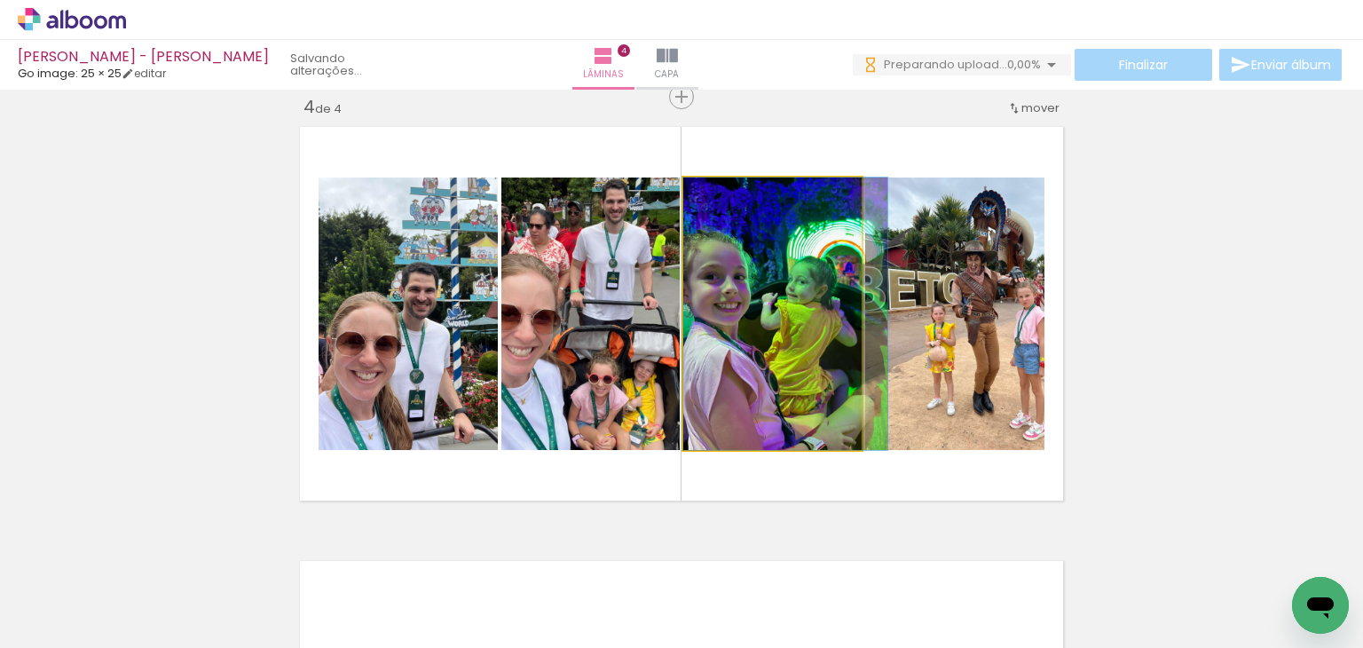
drag, startPoint x: 756, startPoint y: 379, endPoint x: 998, endPoint y: 351, distance: 243.0
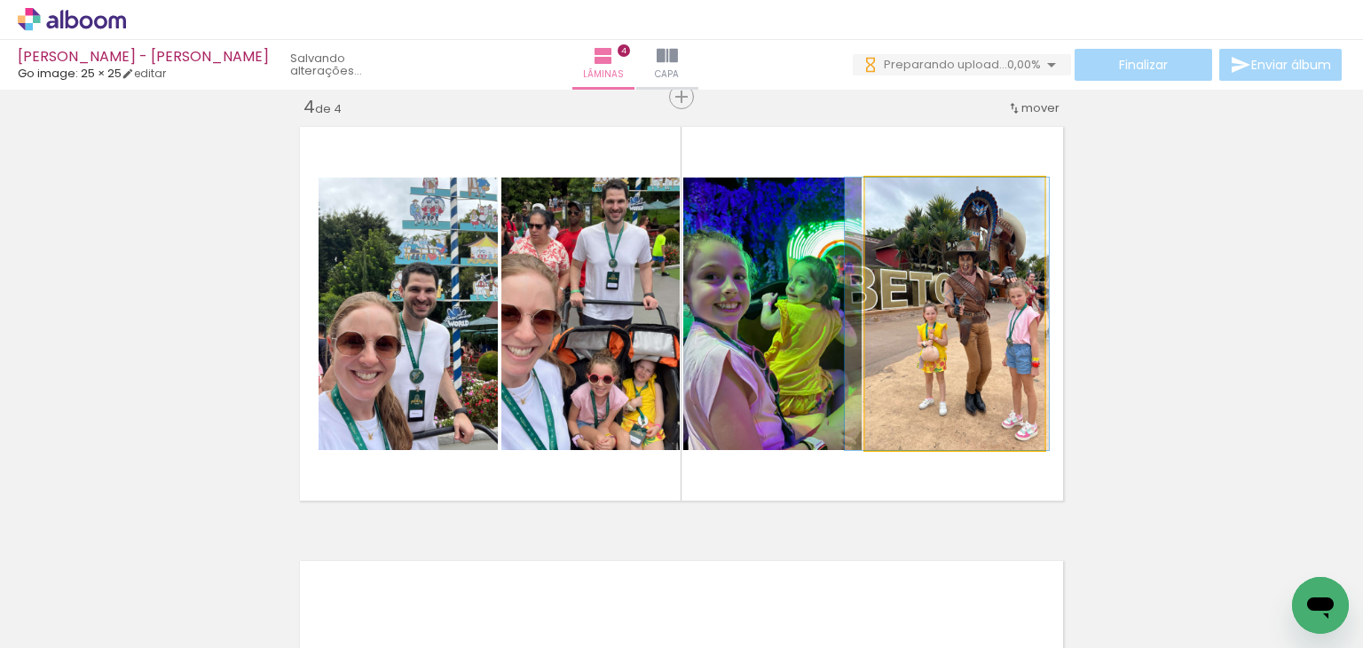
drag, startPoint x: 987, startPoint y: 351, endPoint x: 977, endPoint y: 359, distance: 12.1
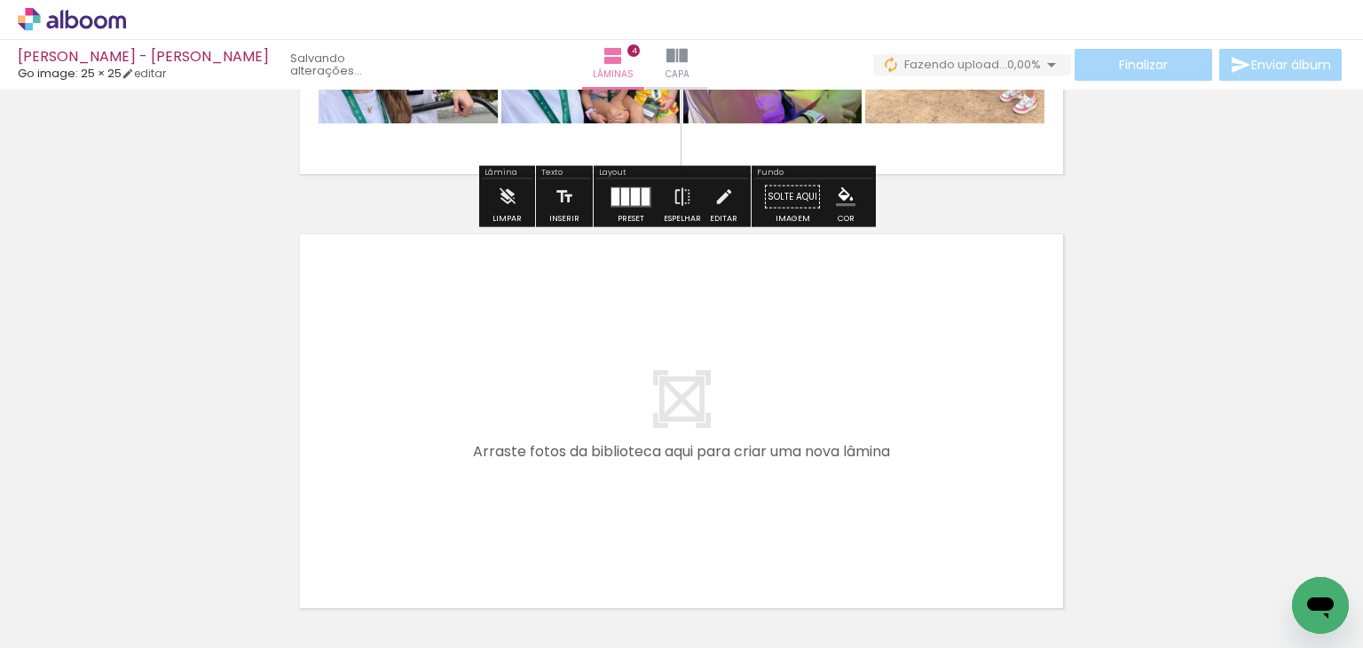
scroll to position [1679, 0]
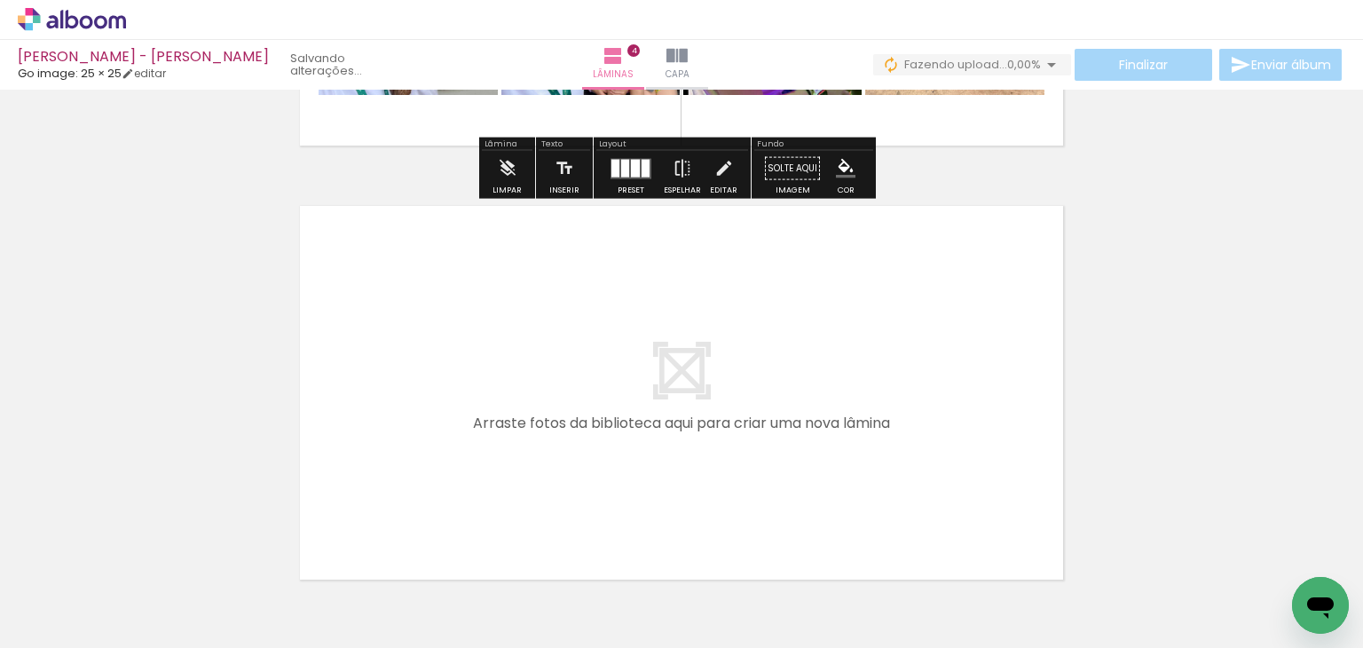
drag, startPoint x: 493, startPoint y: 590, endPoint x: 508, endPoint y: 486, distance: 104.9
click at [508, 486] on quentale-workspace at bounding box center [681, 324] width 1363 height 648
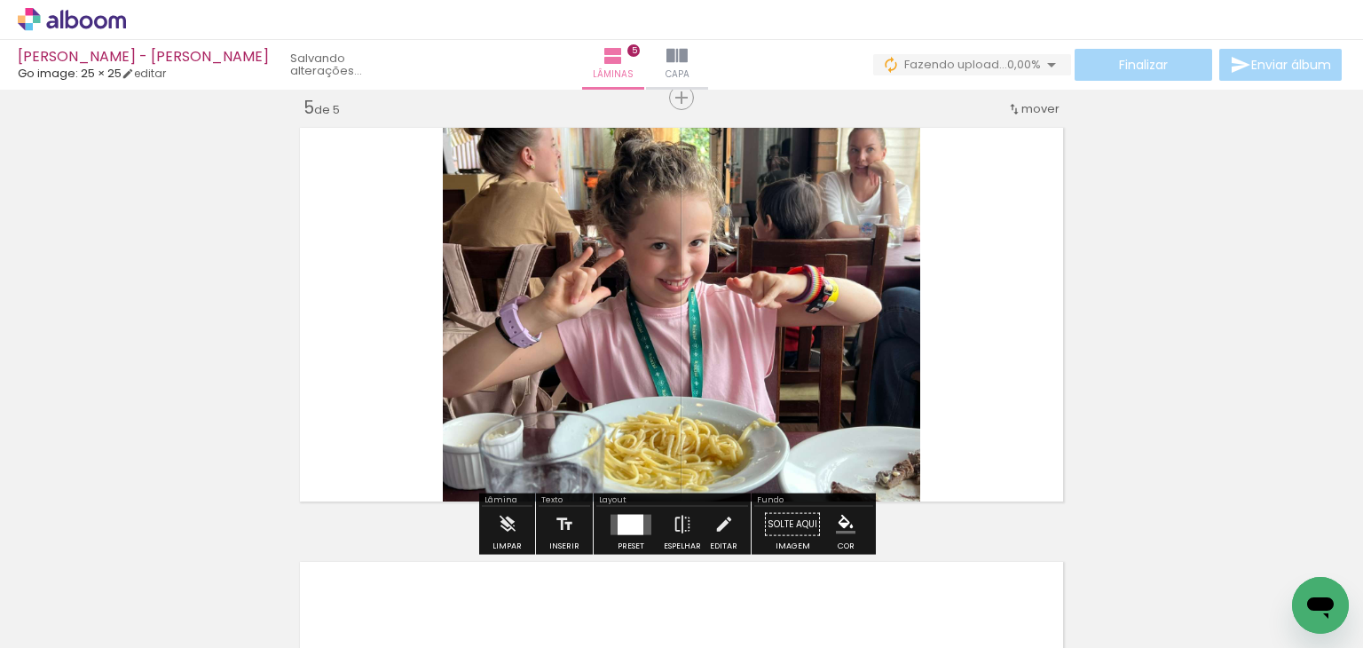
scroll to position [1758, 0]
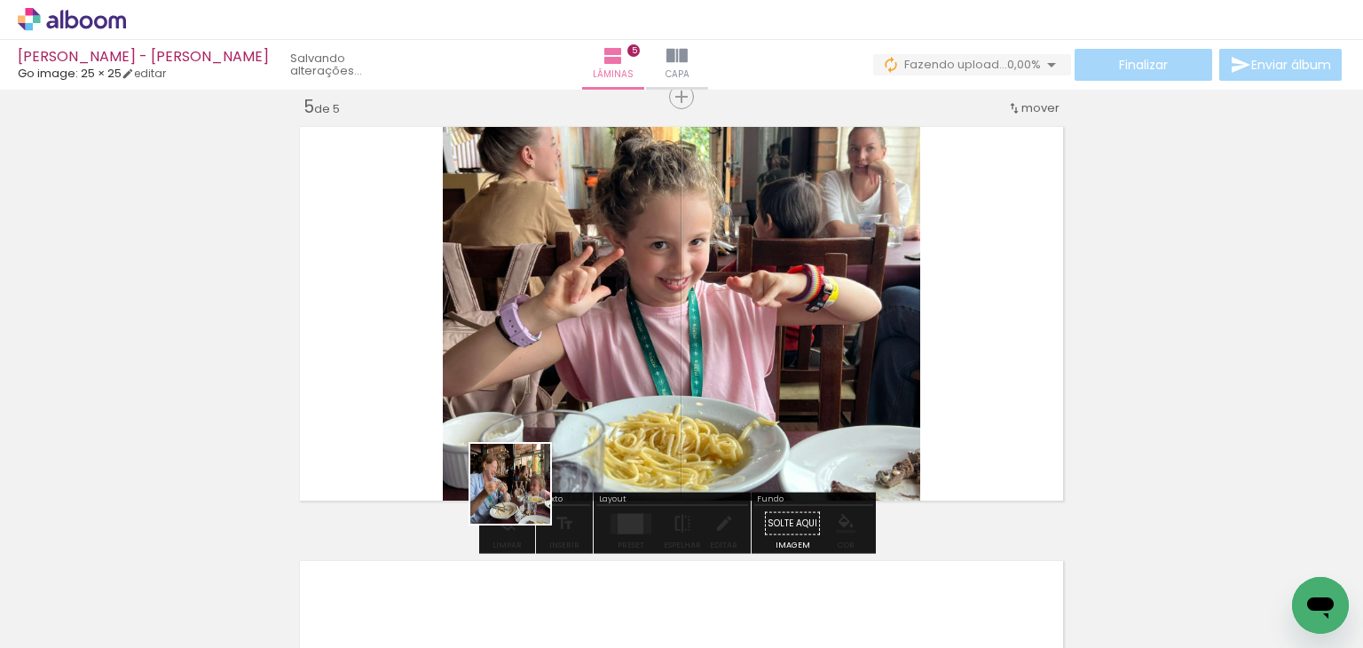
drag, startPoint x: 507, startPoint y: 593, endPoint x: 529, endPoint y: 463, distance: 131.5
click at [529, 463] on quentale-workspace at bounding box center [681, 324] width 1363 height 648
